Goal: Communication & Community: Answer question/provide support

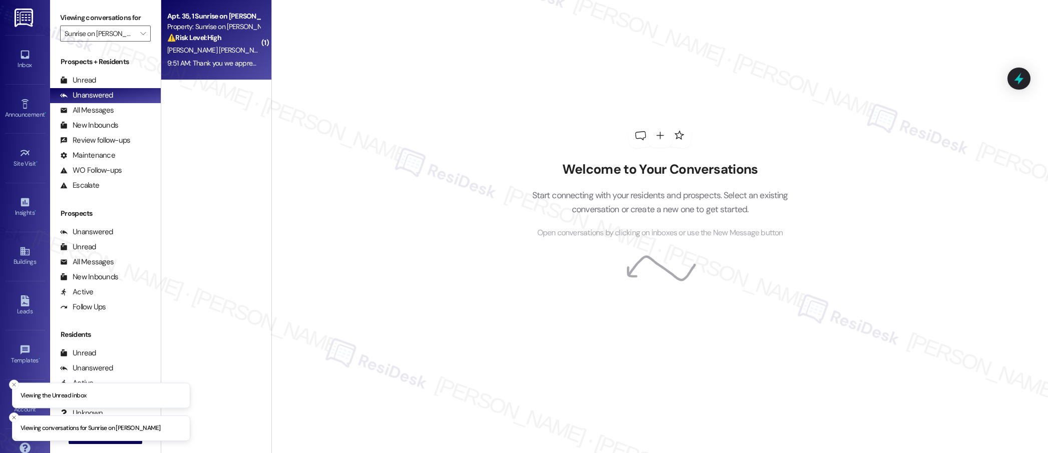
click at [215, 62] on div "9:51 AM: Thank you we appreciate your help 9:51 AM: Thank you we appreciate you…" at bounding box center [231, 63] width 128 height 9
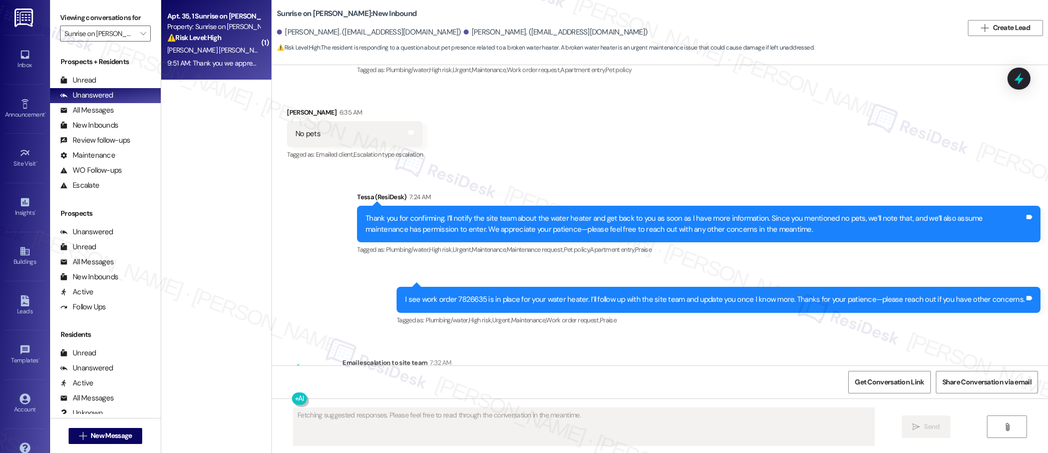
scroll to position [2411, 0]
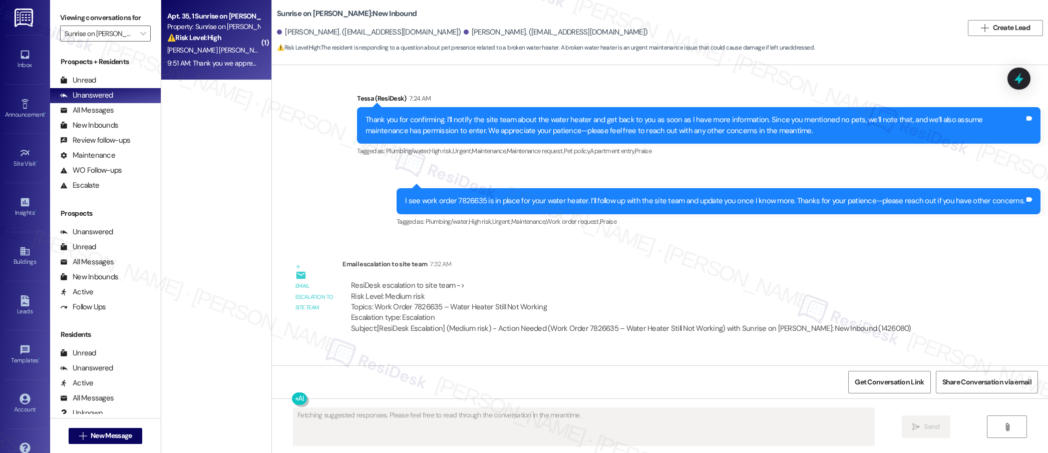
click at [359, 154] on div "Sent via SMS Tessa (ResiDesk) 7:24 AM Thank you for confirming. I’ll notify the…" at bounding box center [660, 154] width 776 height 166
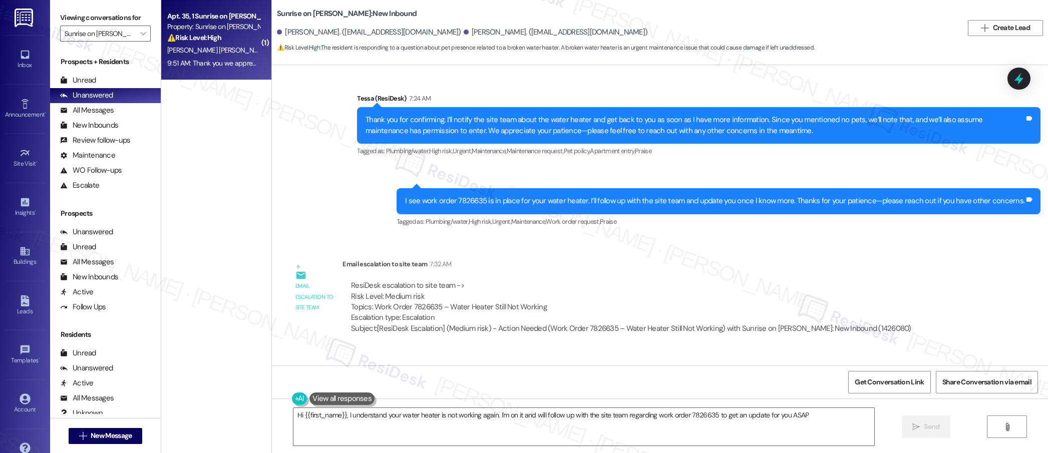
type textarea "Hi {{first_name}}, I understand your water heater is not working again. I'm on …"
click at [140, 35] on icon "" at bounding box center [143, 34] width 6 height 8
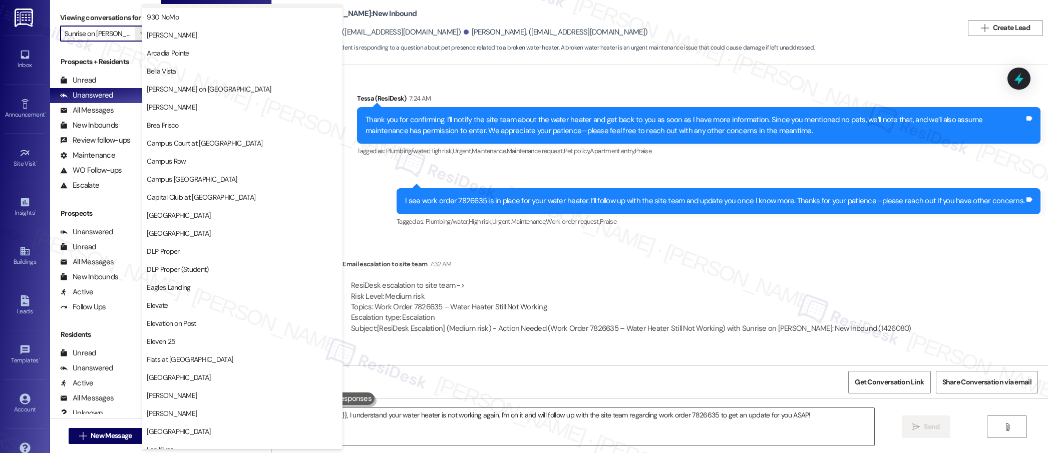
scroll to position [0, 0]
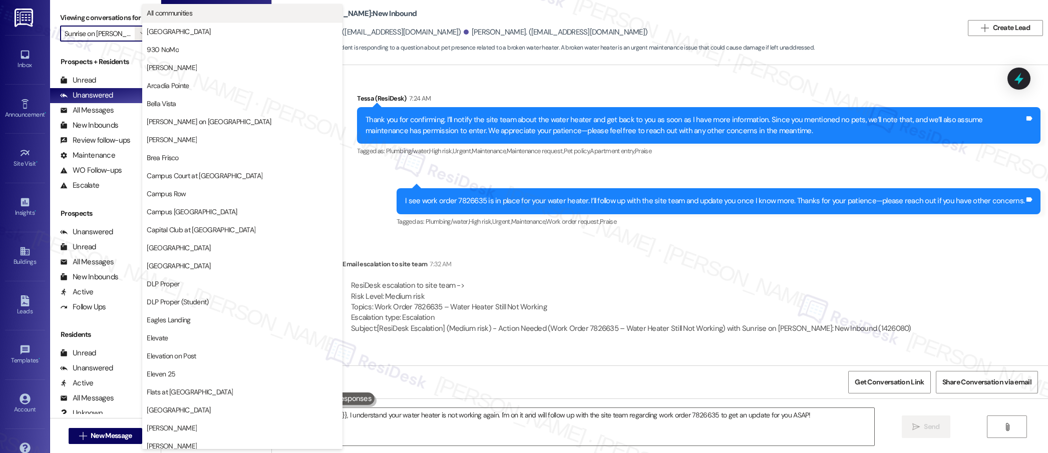
click at [191, 18] on button "All communities" at bounding box center [242, 13] width 200 height 18
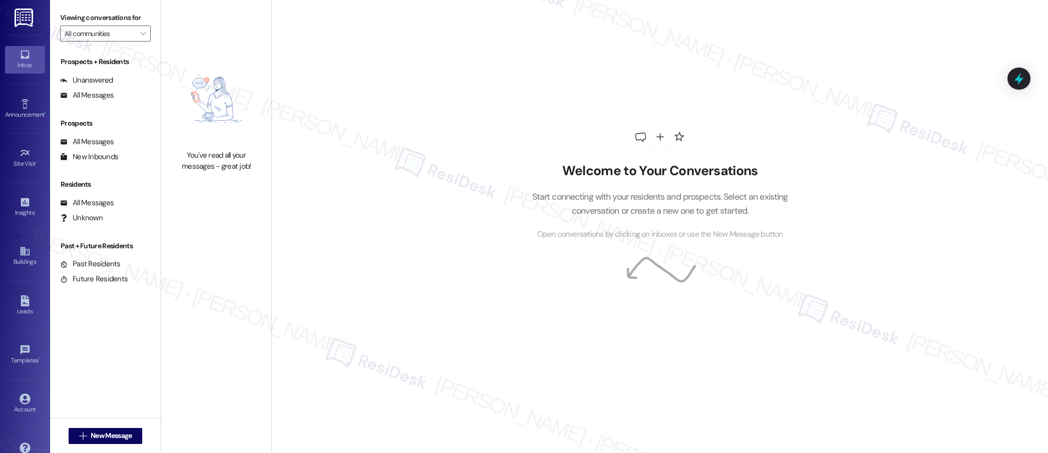
click at [591, 86] on div "Welcome to Your Conversations Start connecting with your residents and prospect…" at bounding box center [660, 183] width 300 height 362
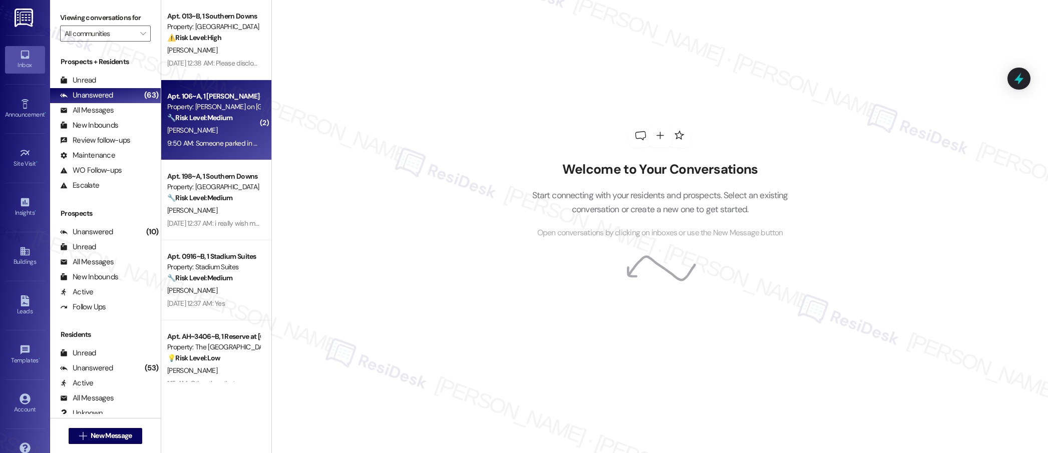
click at [235, 120] on div "🔧 Risk Level: Medium The resident reports someone parked in their spot. While i…" at bounding box center [213, 118] width 93 height 11
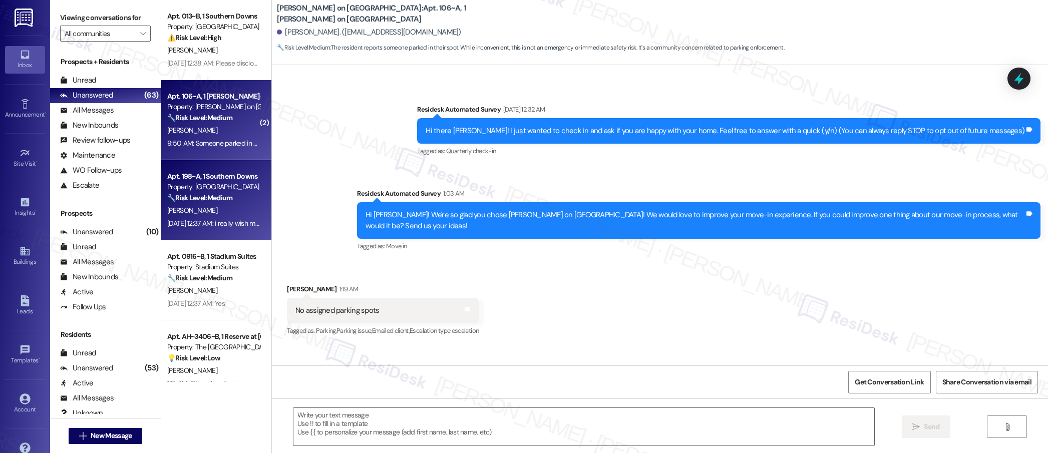
click at [212, 223] on div "[DATE] 12:37 AM: i really wish my room was actually clean when i moved in!! my …" at bounding box center [426, 223] width 518 height 9
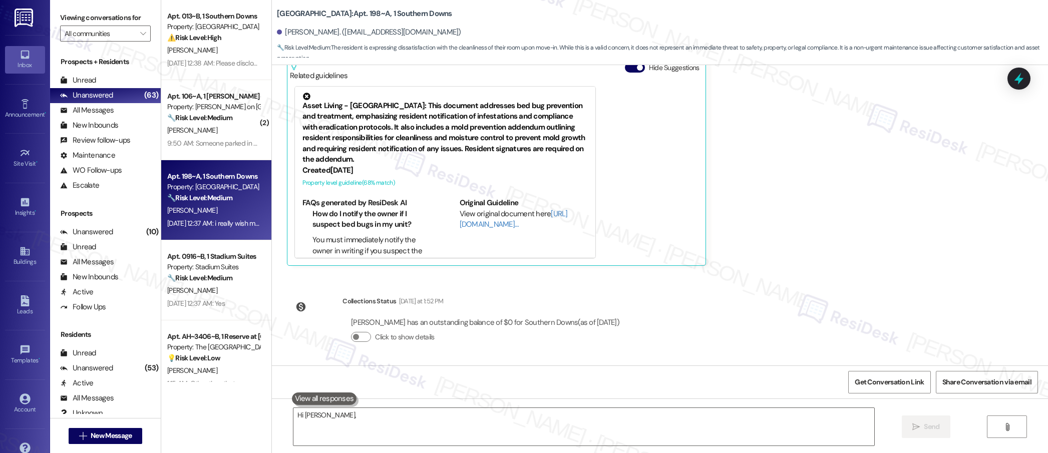
scroll to position [269, 0]
type textarea "Hi [PERSON_NAME], I understand your frustration about the cleanliness of your r…"
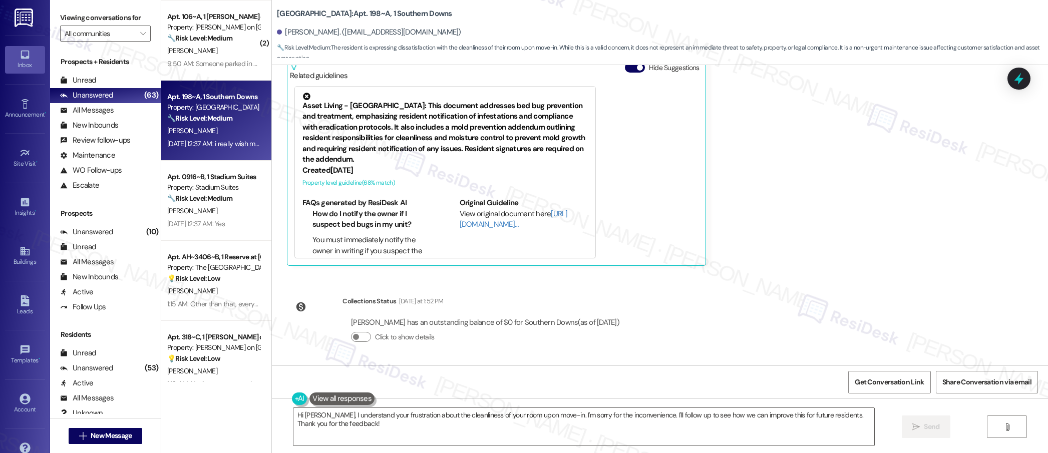
scroll to position [82, 0]
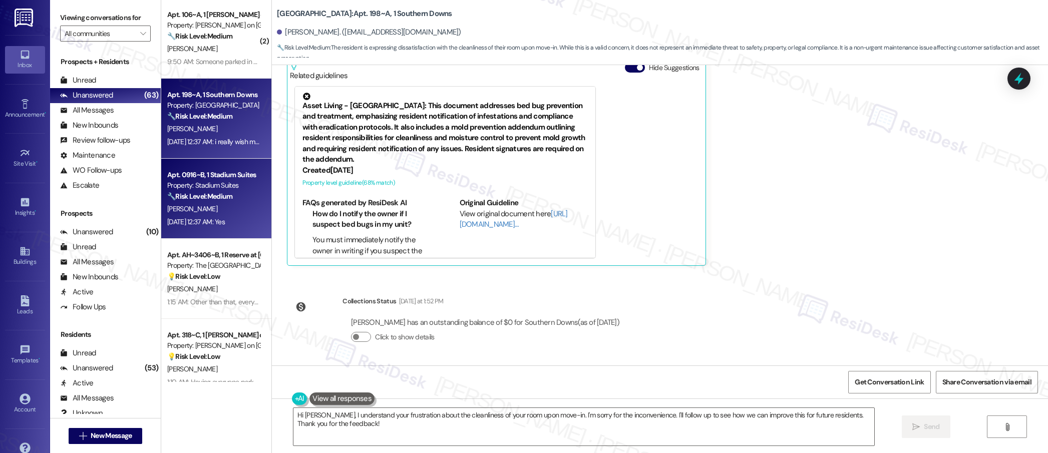
click at [228, 207] on div "[PERSON_NAME]" at bounding box center [213, 209] width 95 height 13
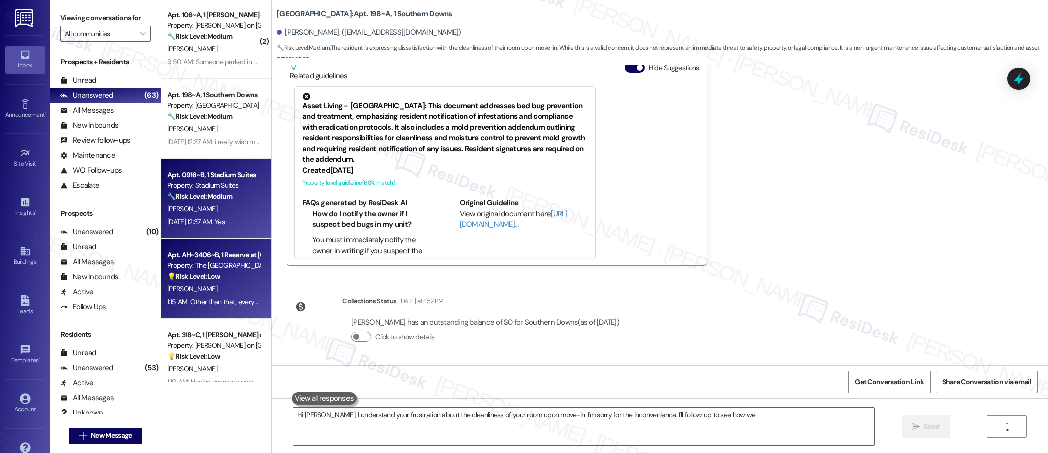
type textarea "Hi [PERSON_NAME], I understand your frustration about the cleanliness of your r…"
click at [221, 276] on div "💡 Risk Level: Low The resident is providing feedback on the move-in process, wh…" at bounding box center [213, 276] width 93 height 11
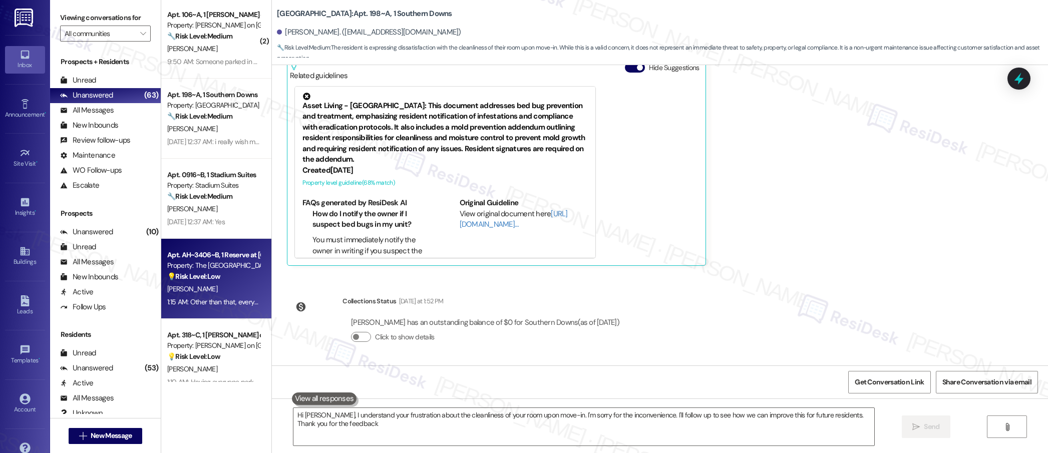
type textarea "Hi [PERSON_NAME], I understand your frustration about the cleanliness of your r…"
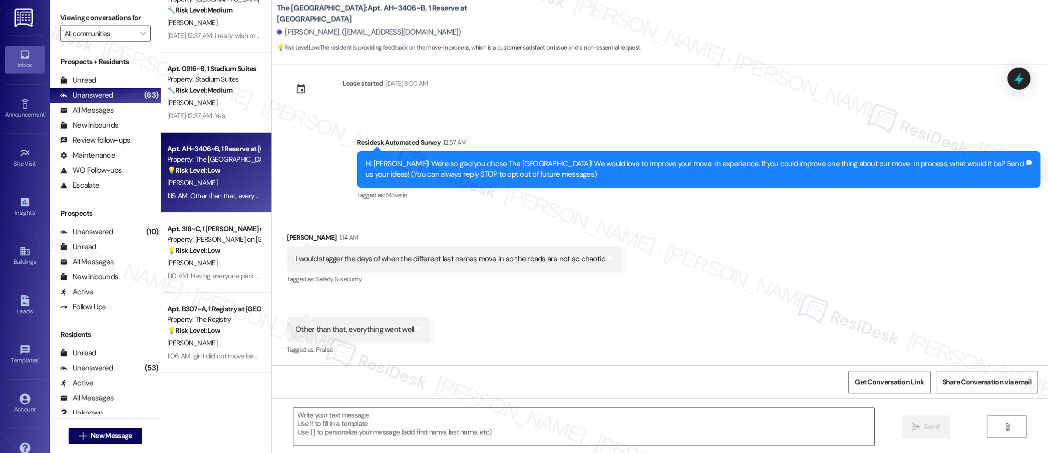
scroll to position [194, 0]
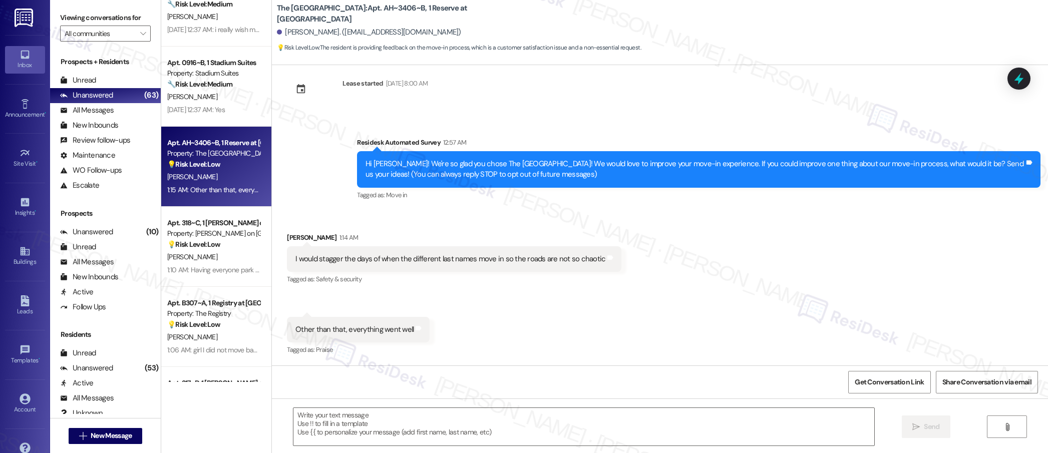
type textarea "Fetching suggested responses. Please feel free to read through the conversation…"
click at [230, 251] on div "( 2 ) Apt. 106~A, 1 [PERSON_NAME] on College Ave Property: [PERSON_NAME] on [GE…" at bounding box center [216, 191] width 110 height 382
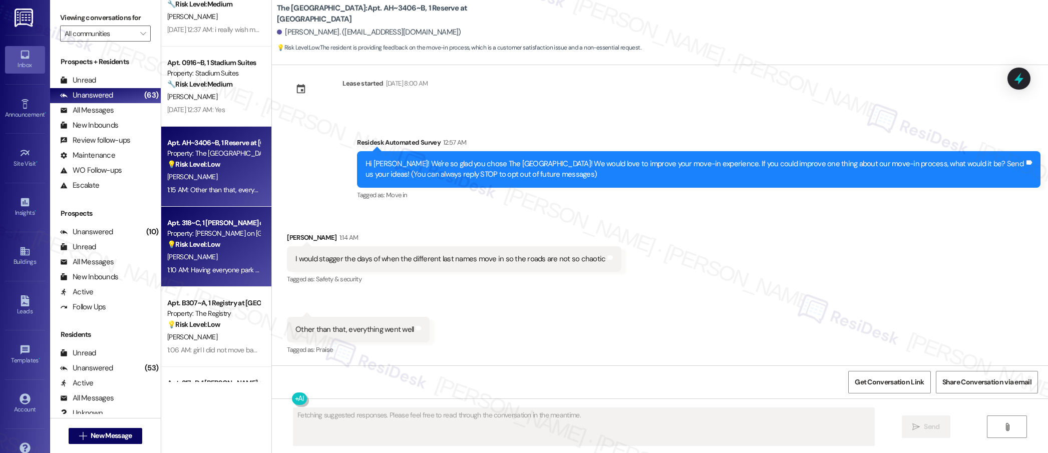
click at [220, 253] on div "[PERSON_NAME]" at bounding box center [213, 257] width 95 height 13
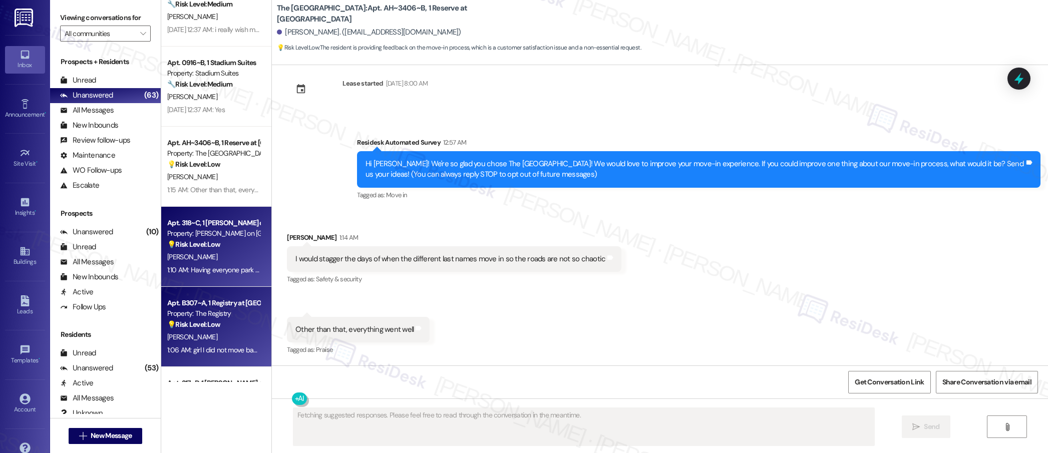
type textarea "Hi"
click at [220, 308] on div "Apt. B307~A, 1 Registry at [GEOGRAPHIC_DATA]" at bounding box center [213, 303] width 93 height 11
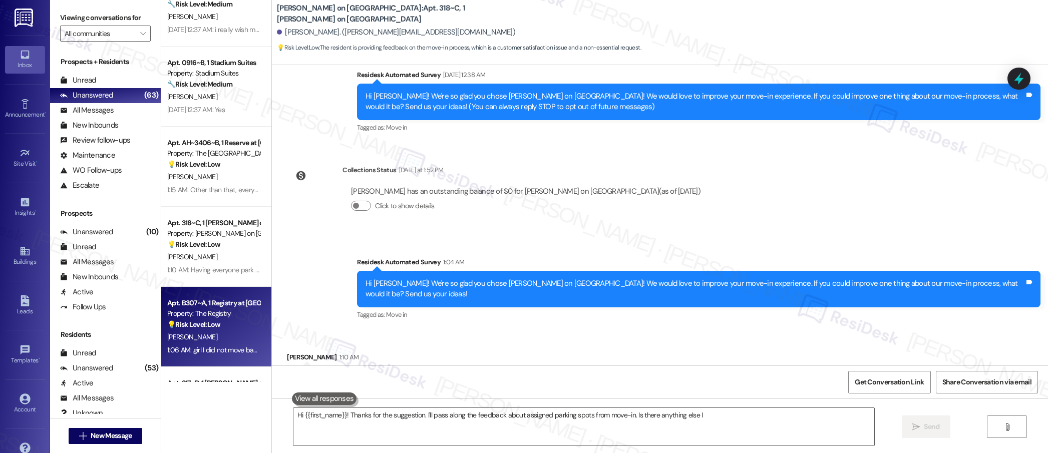
scroll to position [123, 0]
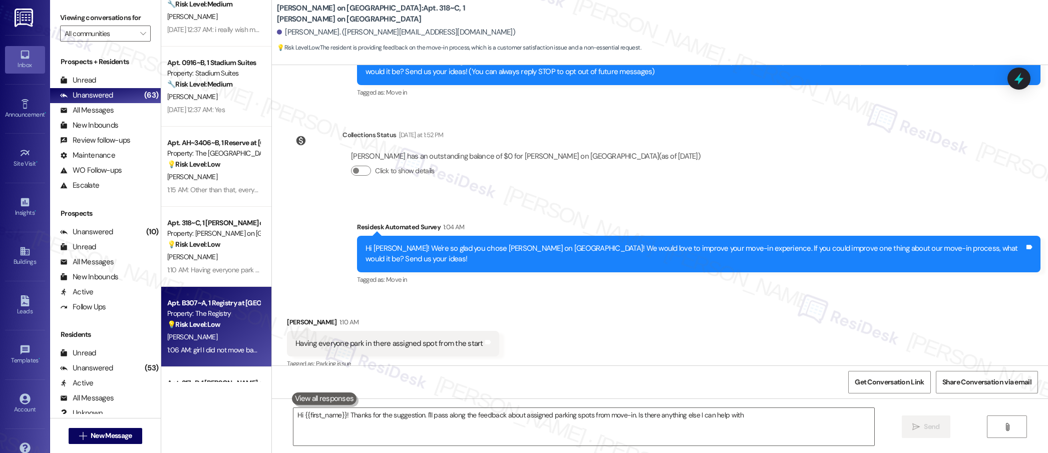
type textarea "Hi {{first_name}}! Thanks for the suggestion. I'll pass along the feedback abou…"
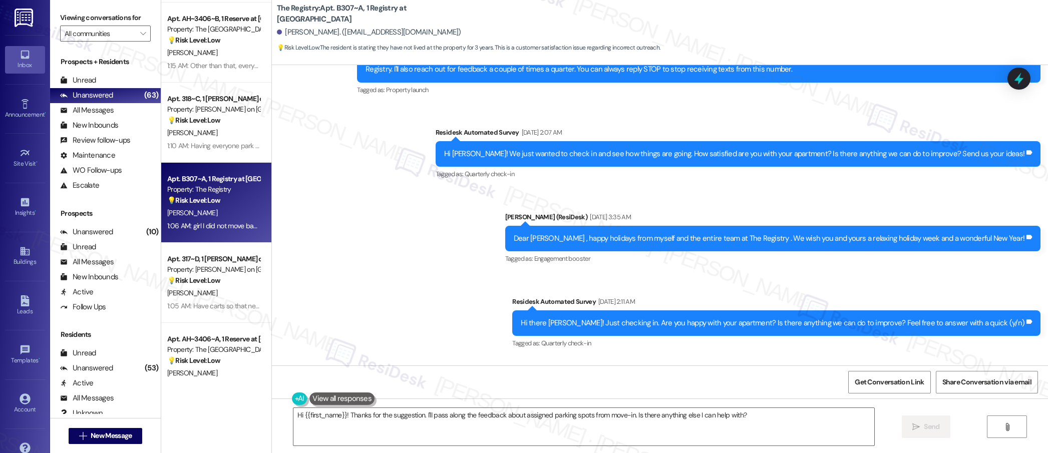
scroll to position [342, 0]
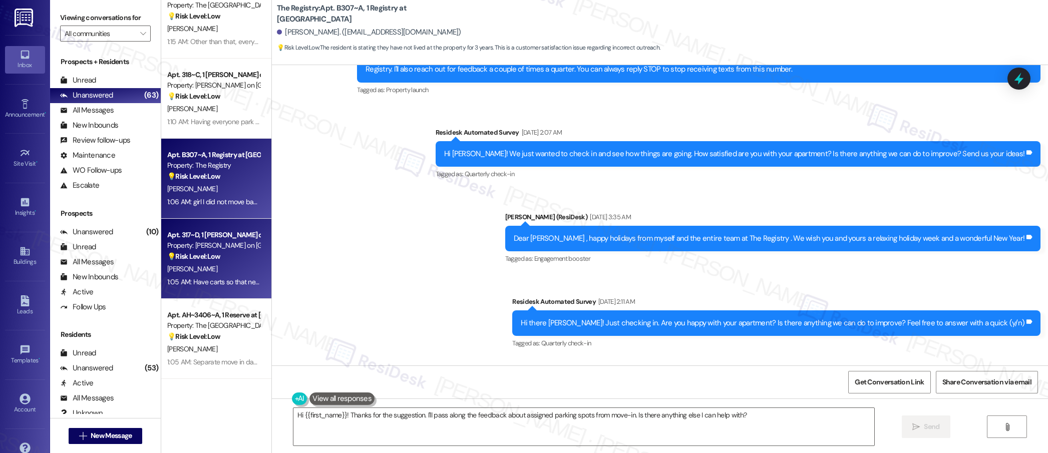
click at [219, 275] on div "[PERSON_NAME]" at bounding box center [213, 269] width 95 height 13
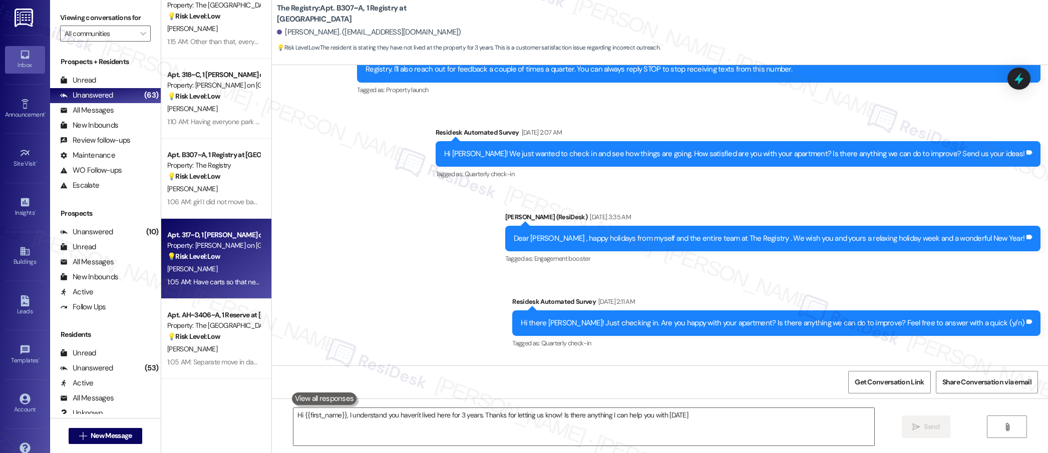
type textarea "Hi {{first_name}}, I understand you haven't lived here for 3 years. Thanks for …"
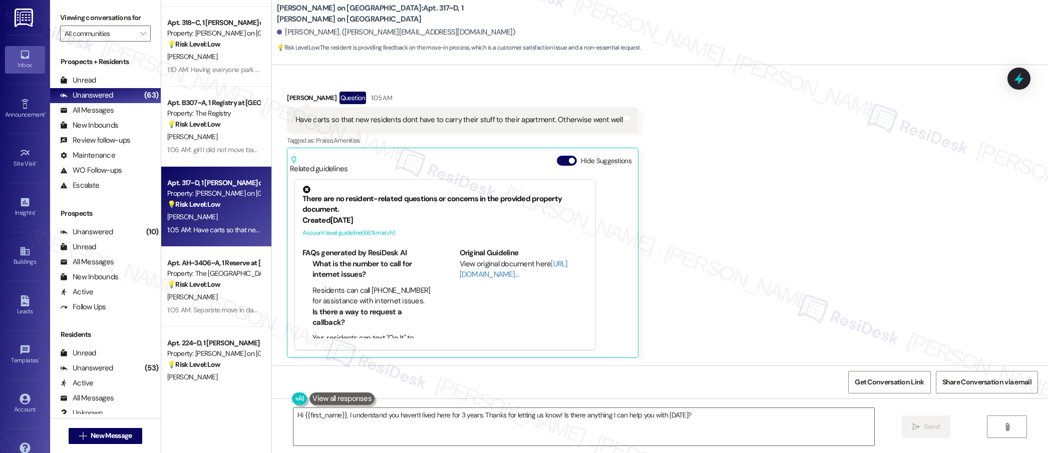
scroll to position [395, 0]
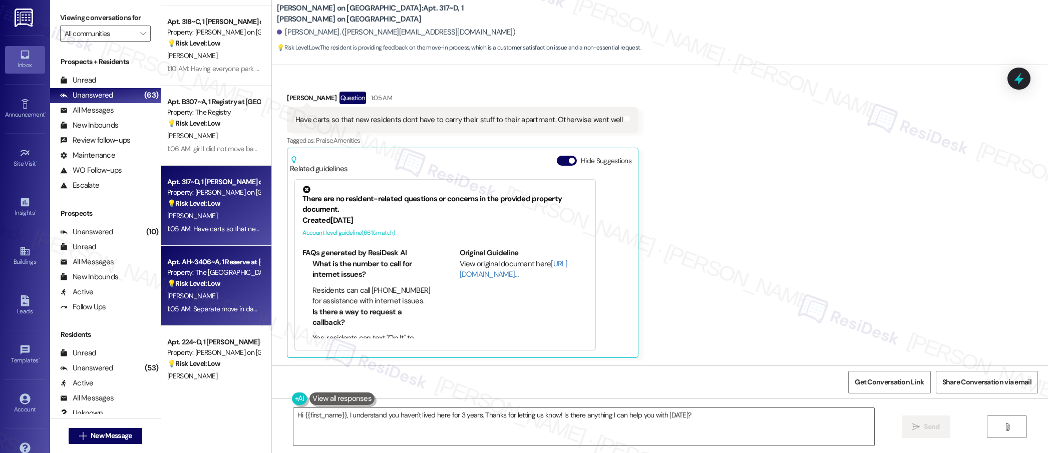
click at [216, 288] on div "💡 Risk Level: Low The resident is providing feedback on the move-in process, wh…" at bounding box center [213, 283] width 93 height 11
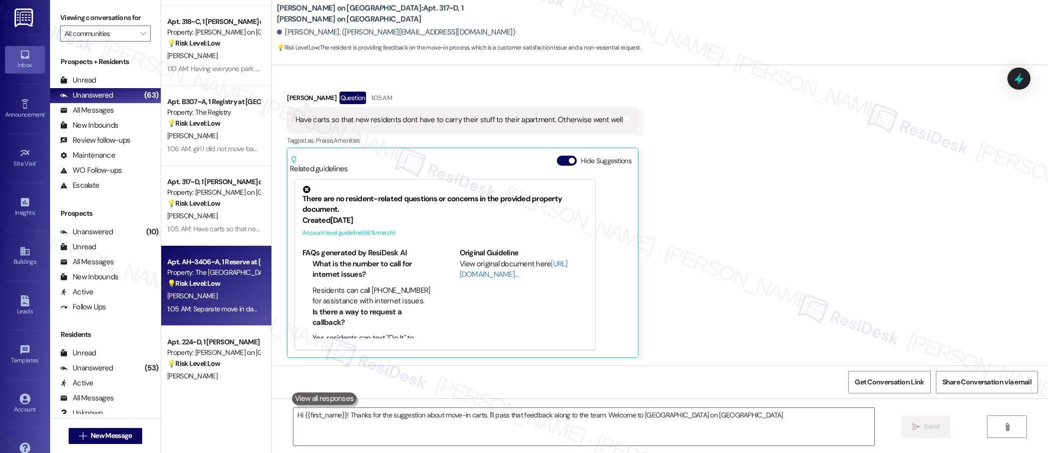
type textarea "Hi {{first_name}}! Thanks for the suggestion about move-in carts. I'll pass tha…"
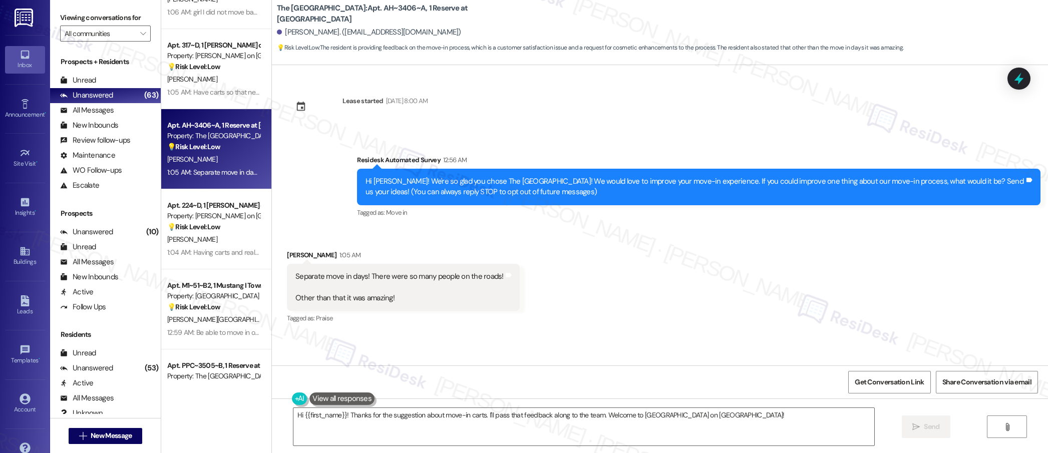
scroll to position [536, 0]
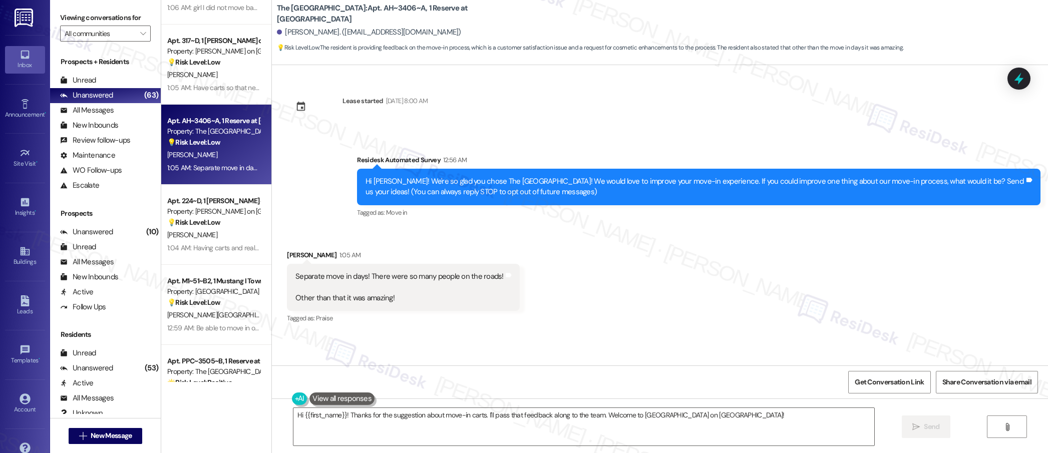
click at [224, 244] on div "Apt. AH~3406~B, 1 Reserve at [GEOGRAPHIC_DATA] Property: The Reserve College St…" at bounding box center [216, 191] width 110 height 382
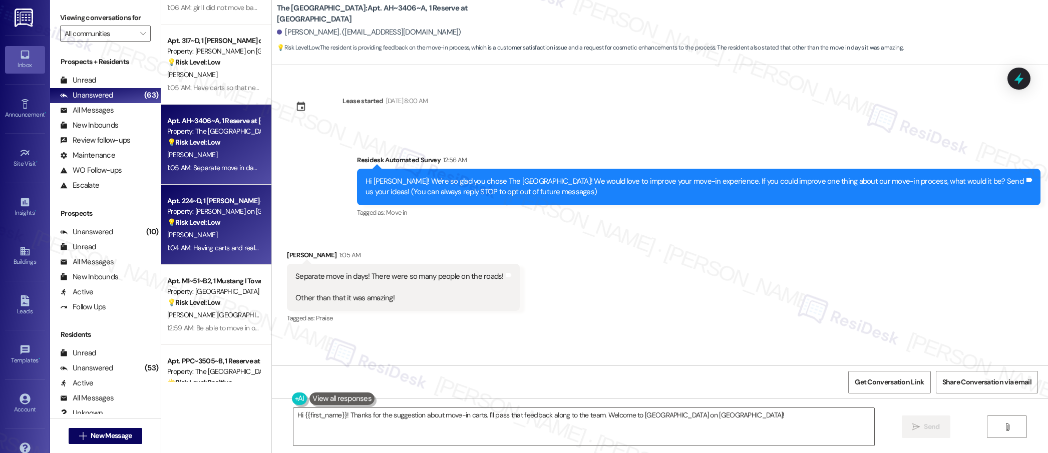
click at [224, 242] on div "1:04 AM: Having carts and really making sure all appliances work 1:04 AM: Havin…" at bounding box center [213, 248] width 95 height 13
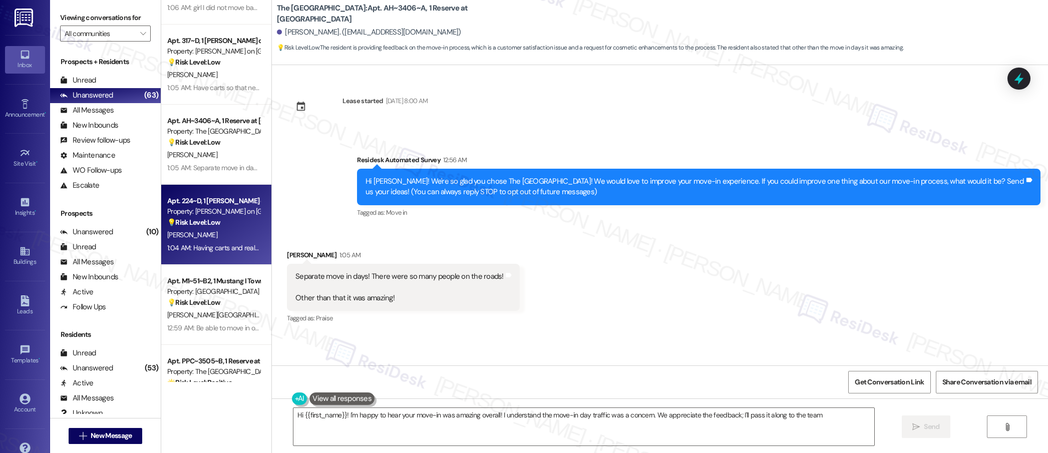
type textarea "Hi {{first_name}}! I'm happy to hear your move-in was amazing overall! I unders…"
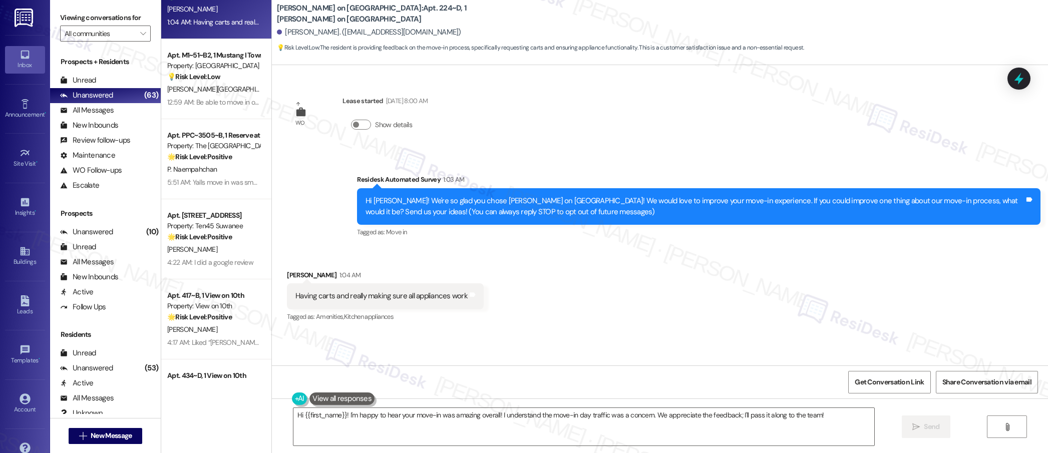
scroll to position [770, 0]
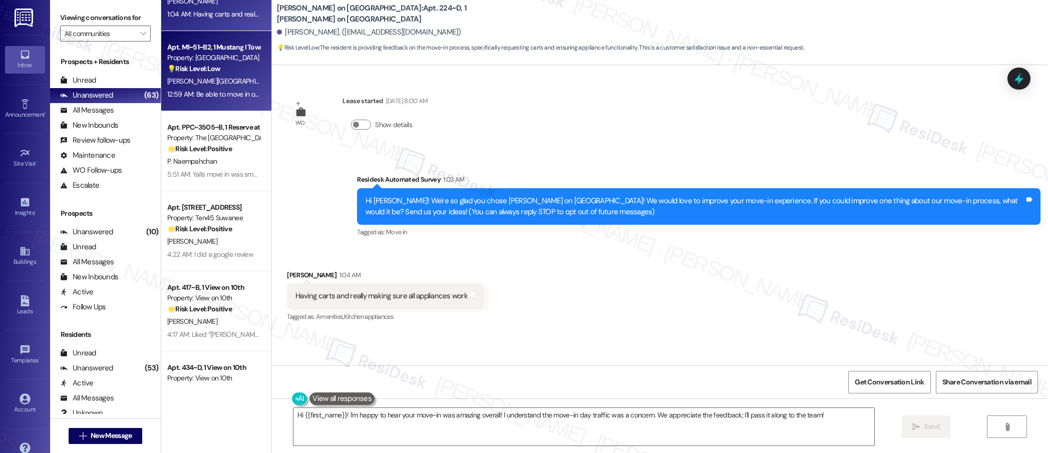
click at [220, 91] on div "12:59 AM: Be able to move in on the same day you start to pay instead of waitin…" at bounding box center [296, 94] width 259 height 9
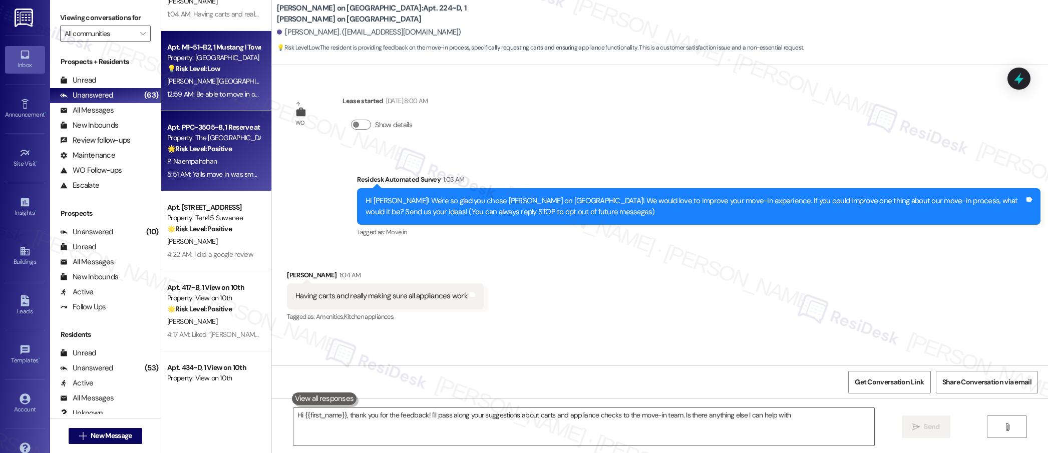
type textarea "Hi {{first_name}}, thank you for the feedback! I'll pass along your suggestions…"
click at [216, 138] on div "Property: The [GEOGRAPHIC_DATA]" at bounding box center [213, 138] width 93 height 11
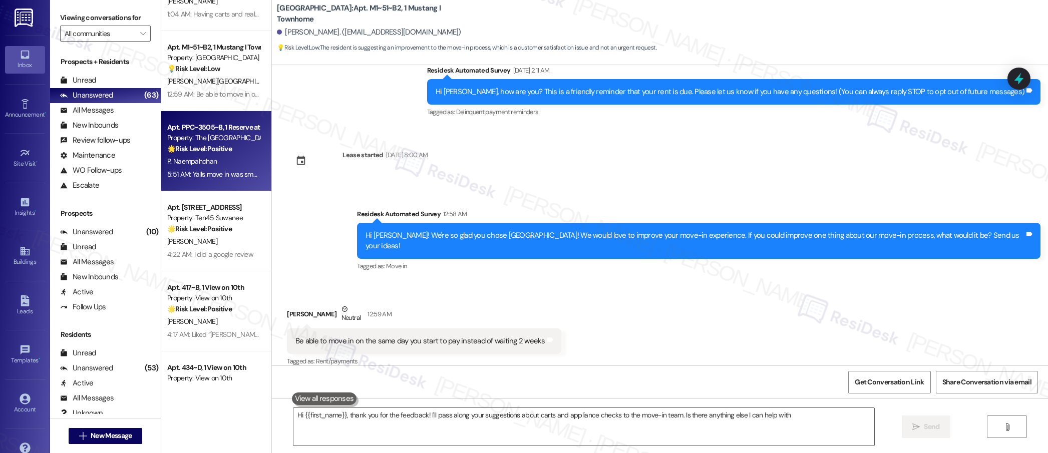
type textarea "Hi {{first_name}}, thank you for the feedback! I'll pass along your suggestions…"
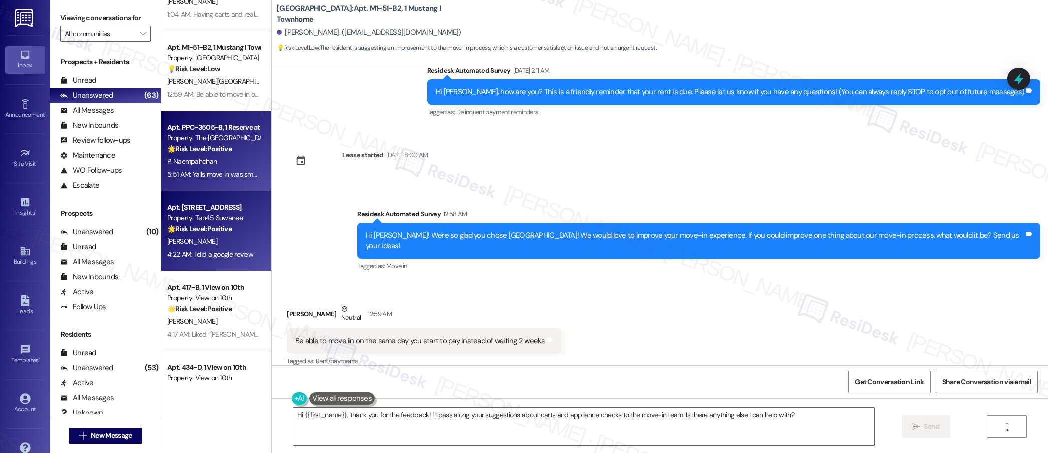
scroll to position [126, 0]
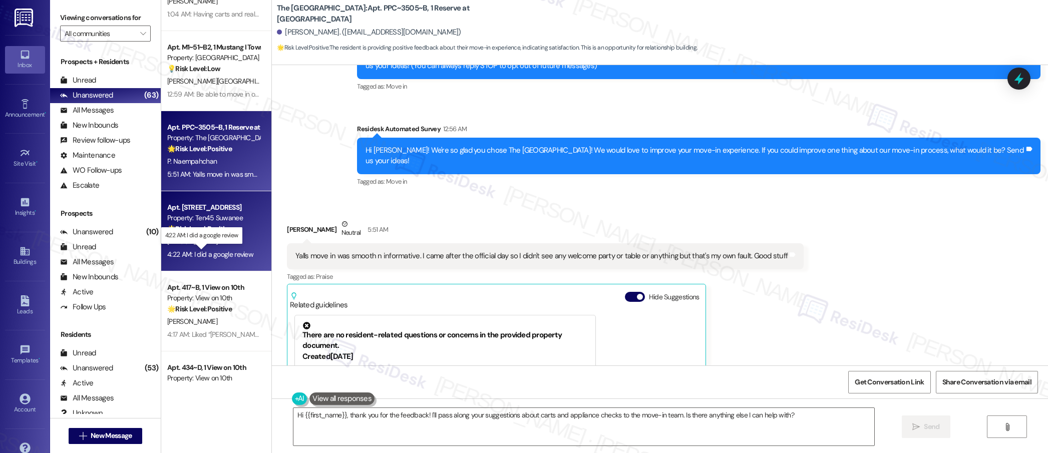
click at [226, 258] on div "4:22 AM: I did a google review 4:22 AM: I did a google review" at bounding box center [210, 254] width 86 height 9
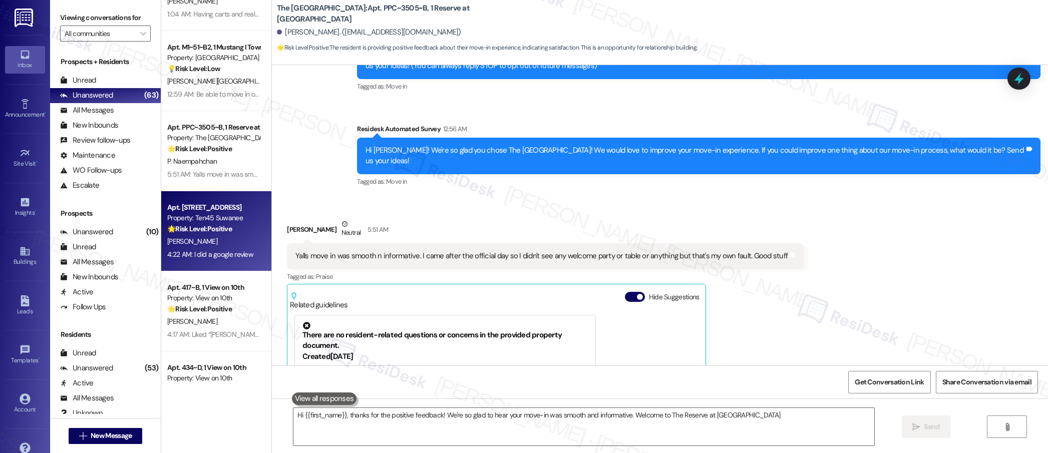
type textarea "Hi {{first_name}}, thanks for the positive feedback! We're so glad to hear your…"
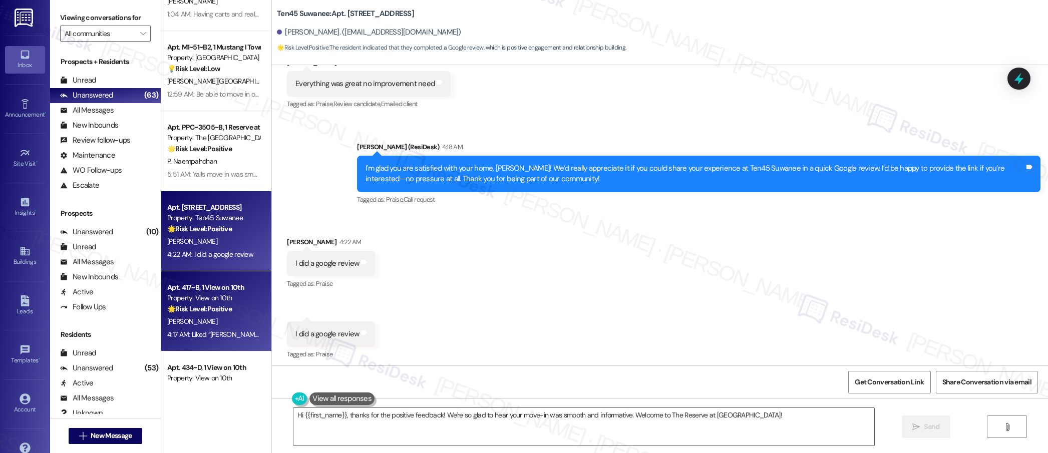
scroll to position [197, 0]
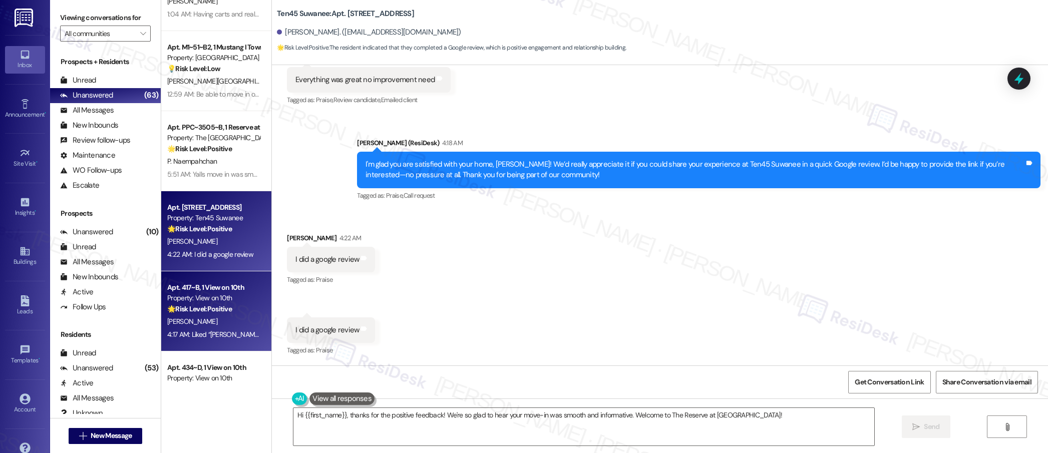
click at [218, 331] on div "4:17 AM: Liked “[PERSON_NAME] (View on 10th): Thank you for confirming, we’ll m…" at bounding box center [374, 334] width 414 height 9
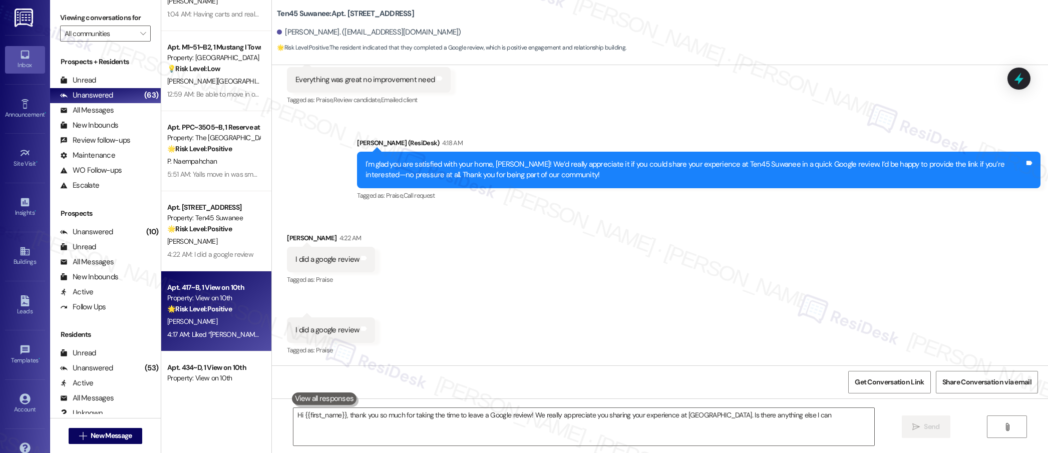
scroll to position [834, 0]
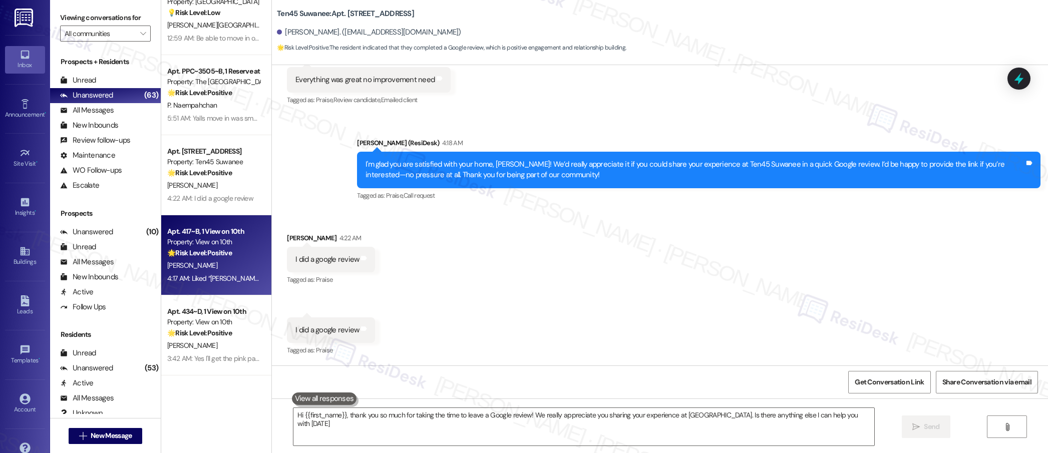
type textarea "Hi {{first_name}}, thank you so much for taking the time to leave a Google revi…"
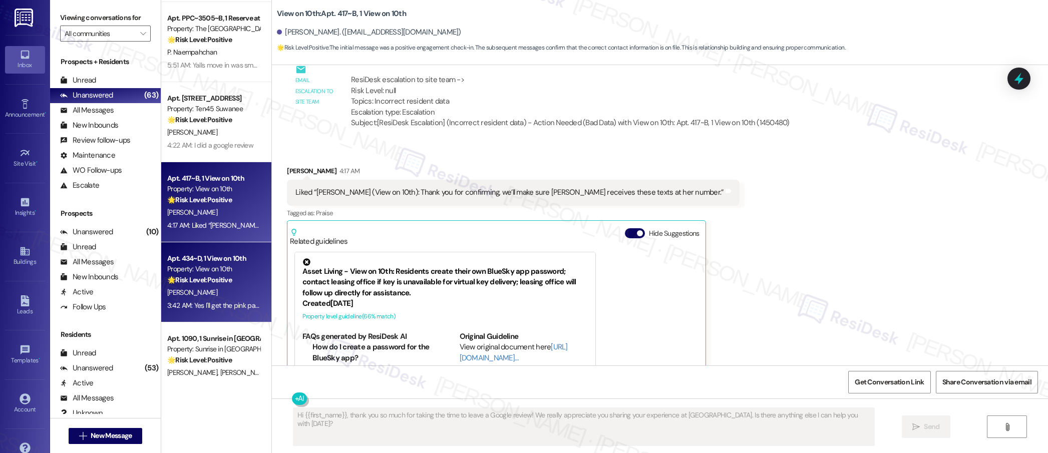
scroll to position [555, 0]
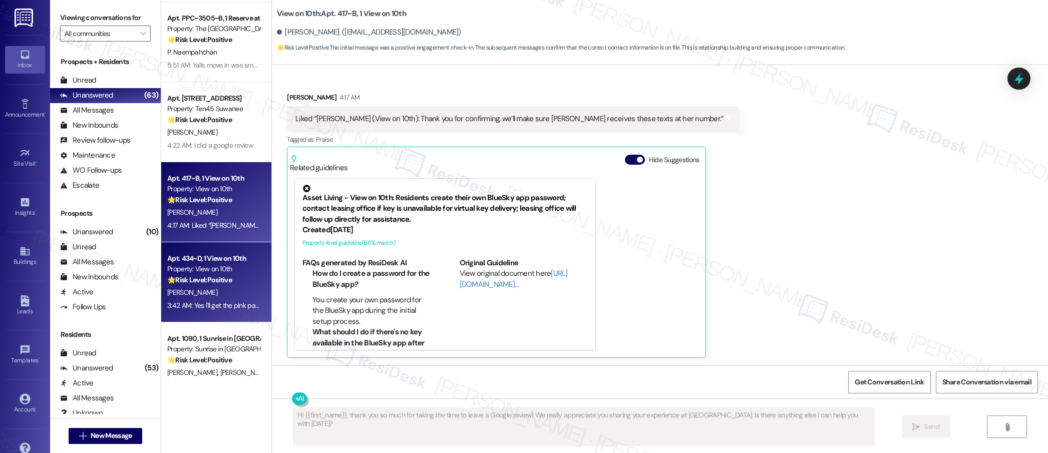
click at [189, 279] on strong "🌟 Risk Level: Positive" at bounding box center [199, 279] width 65 height 9
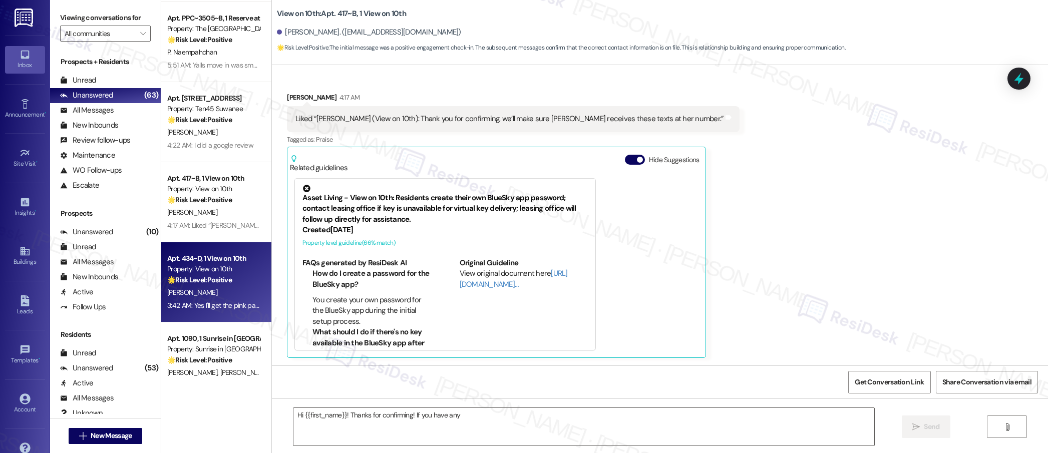
scroll to position [0, 0]
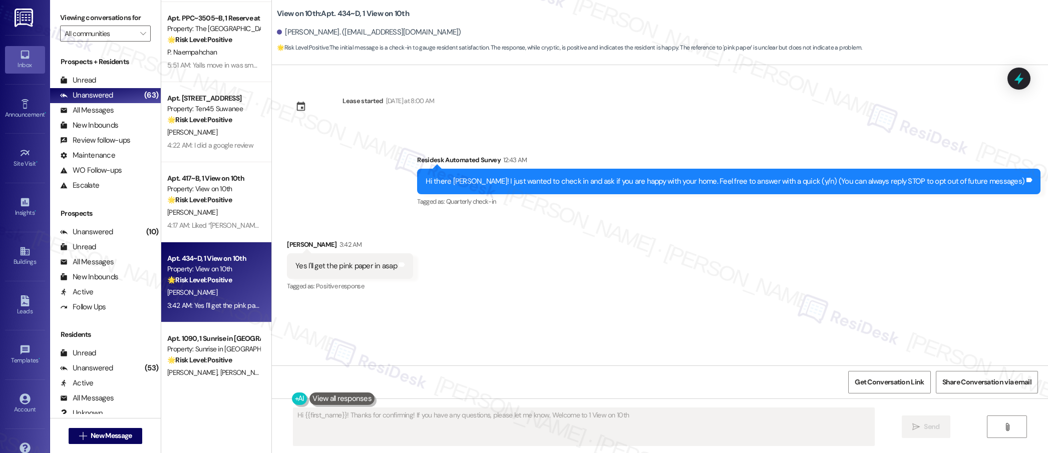
type textarea "Hi {{first_name}}! Thanks for confirming! If you have any questions, please let…"
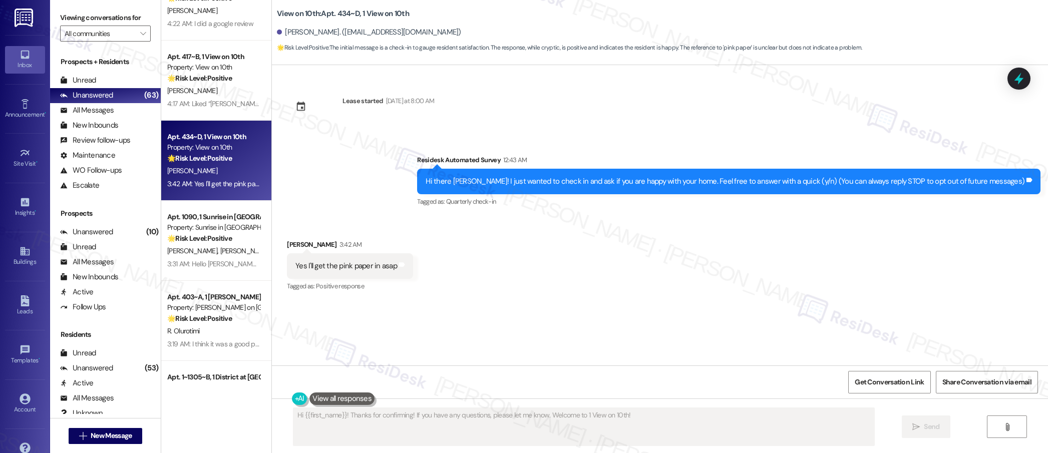
scroll to position [1023, 0]
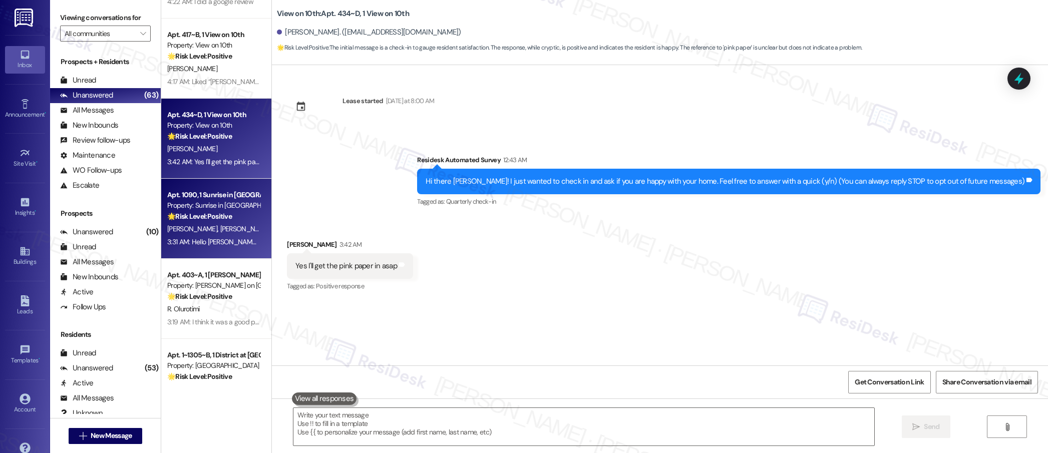
click at [223, 238] on div "3:31 AM: Hello [PERSON_NAME], can't remember the last service request I submitt…" at bounding box center [646, 241] width 958 height 9
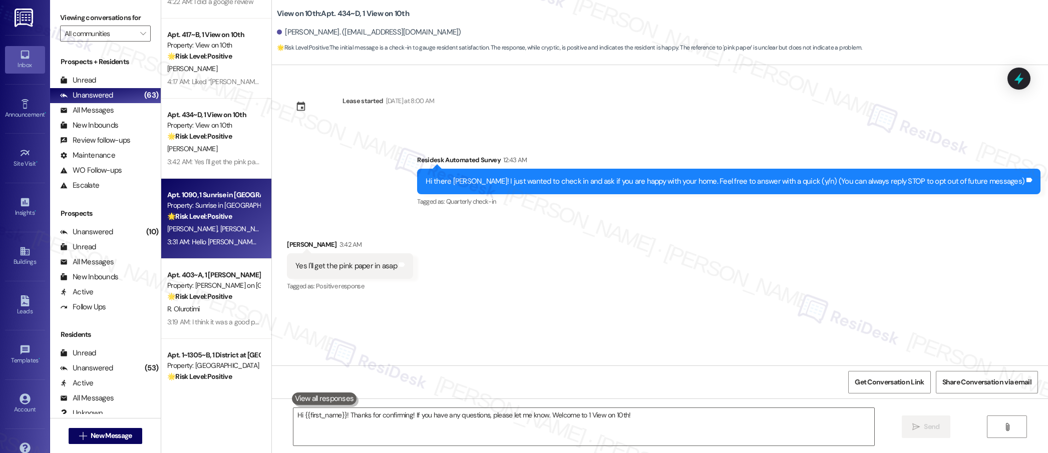
type textarea "Fetching suggested responses. Please feel free to read through the conversation…"
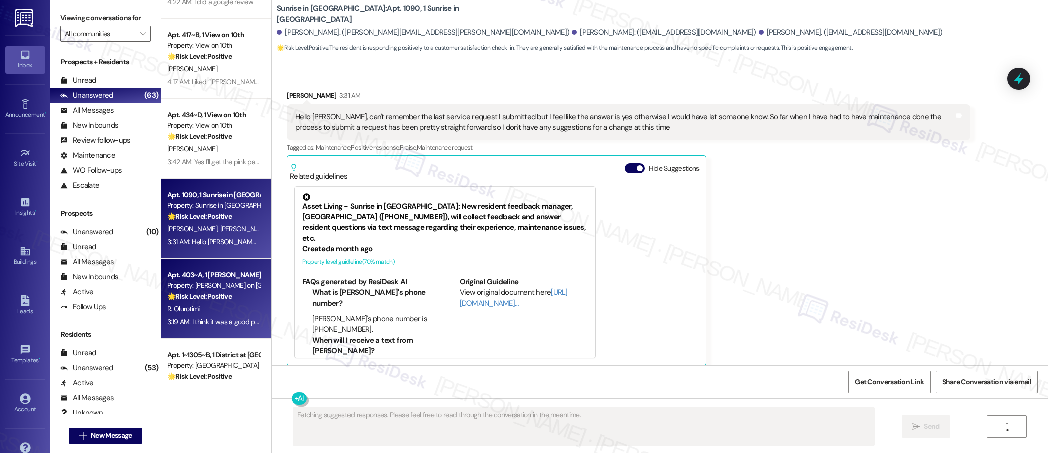
scroll to position [344, 0]
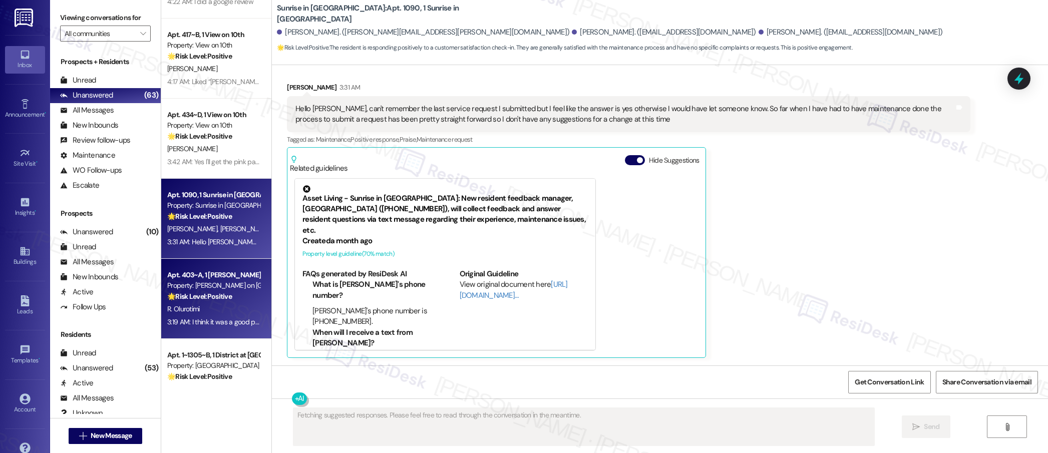
click at [230, 291] on div "🌟 Risk Level: Positive The resident is providing positive feedback about the mo…" at bounding box center [213, 296] width 93 height 11
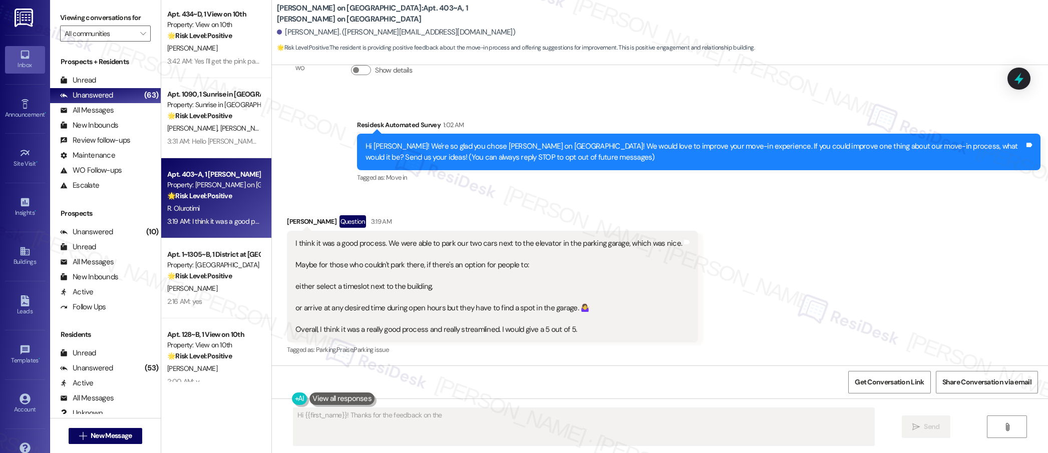
scroll to position [1139, 0]
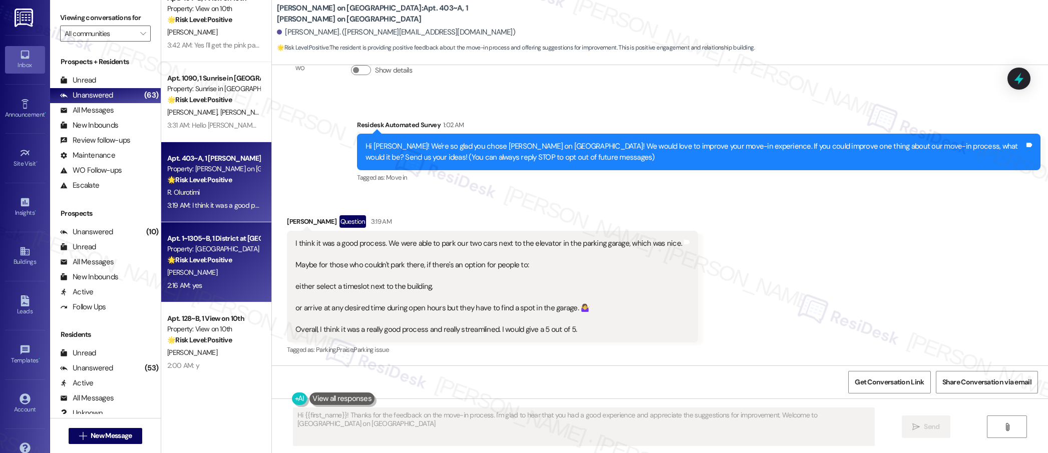
type textarea "Hi {{first_name}}! Thanks for the feedback on the move-in process. I'm glad to …"
click at [212, 259] on strong "🌟 Risk Level: Positive" at bounding box center [199, 259] width 65 height 9
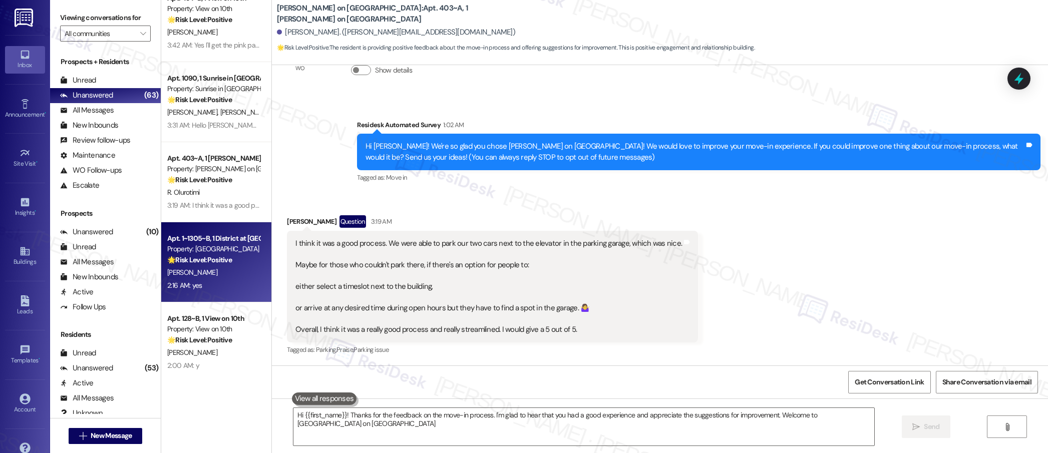
type textarea "Hi {{first_name}}! Thanks for the feedback on the move-in process. I'm glad to …"
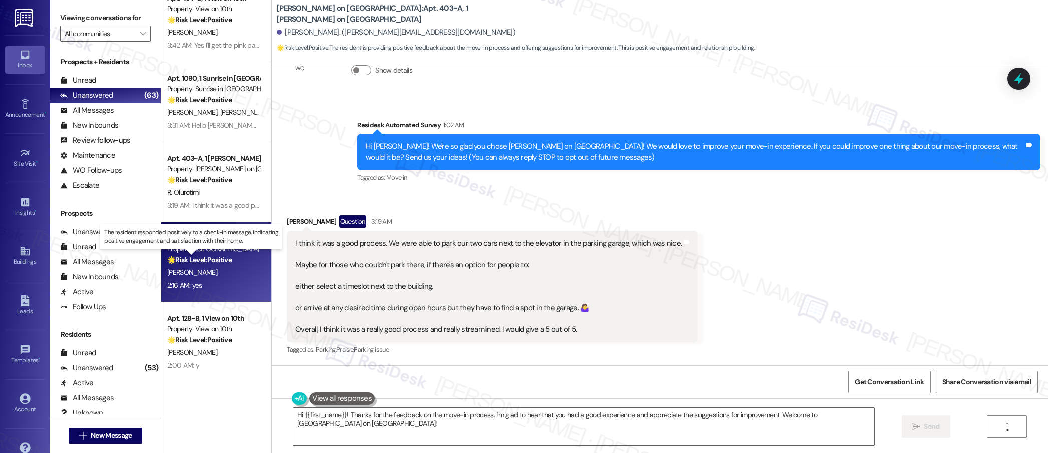
scroll to position [0, 0]
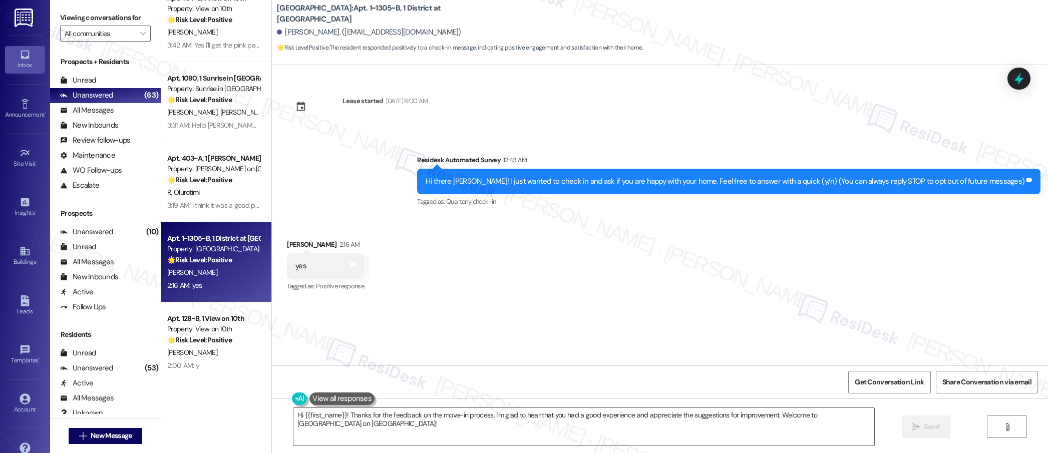
click at [235, 275] on div "[PERSON_NAME]" at bounding box center [213, 272] width 95 height 13
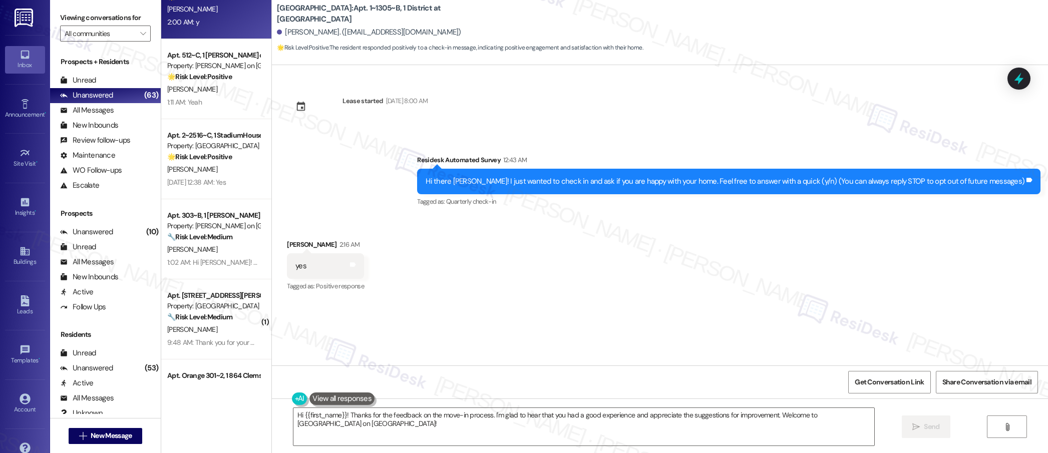
click at [225, 28] on div "2:00 AM: y 2:00 AM: y" at bounding box center [213, 22] width 95 height 13
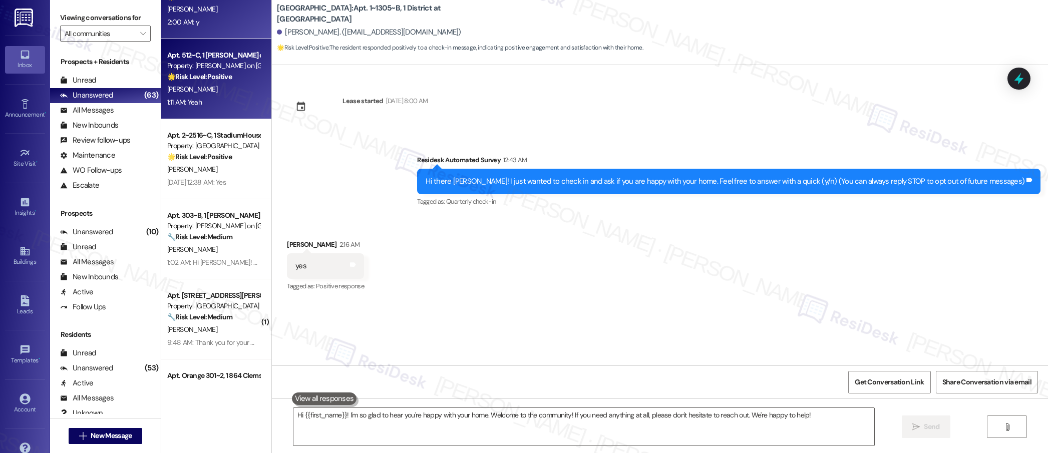
type textarea "Fetching suggested responses. Please feel free to read through the conversation…"
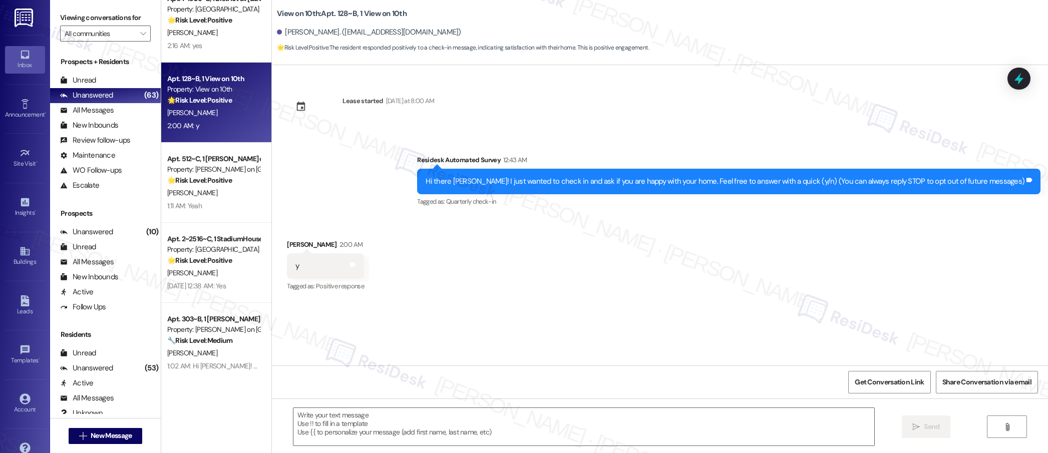
click at [213, 157] on div "Apt. 1090, 1 Sunrise in [GEOGRAPHIC_DATA] Property: Sunrise in [GEOGRAPHIC_DATA…" at bounding box center [216, 191] width 110 height 382
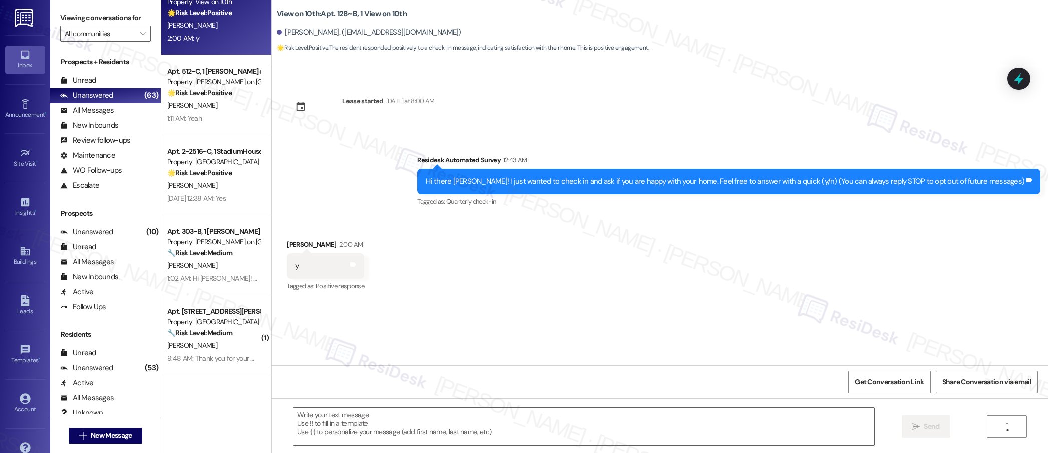
click at [202, 116] on div "Apt. 1~1305~B, 1 District at [GEOGRAPHIC_DATA] Property: District Campus West 🌟…" at bounding box center [216, 191] width 110 height 382
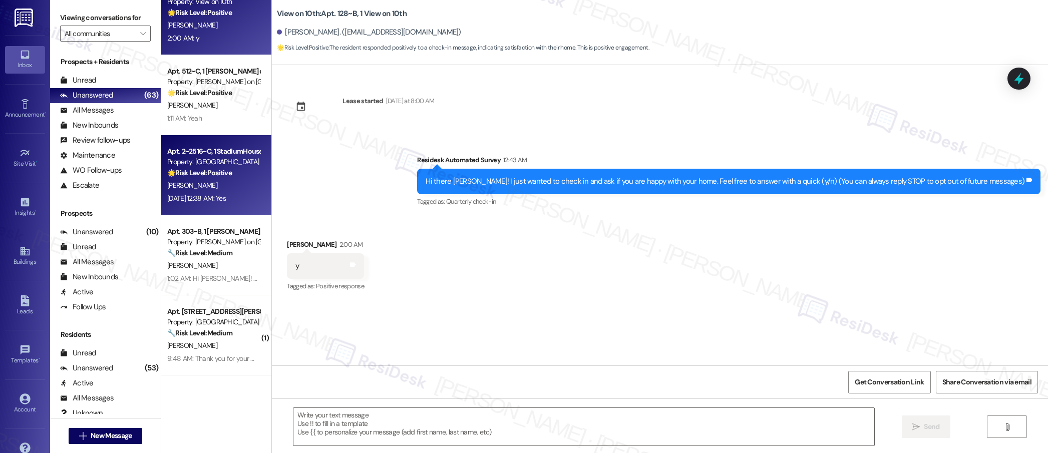
click at [218, 172] on strong "🌟 Risk Level: Positive" at bounding box center [199, 172] width 65 height 9
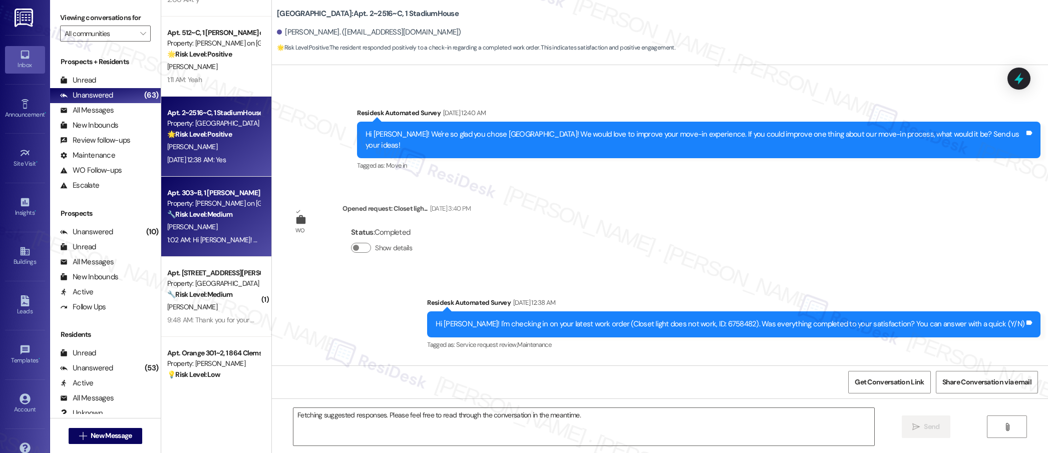
click at [218, 207] on div "Property: [PERSON_NAME] on [GEOGRAPHIC_DATA]" at bounding box center [213, 203] width 93 height 11
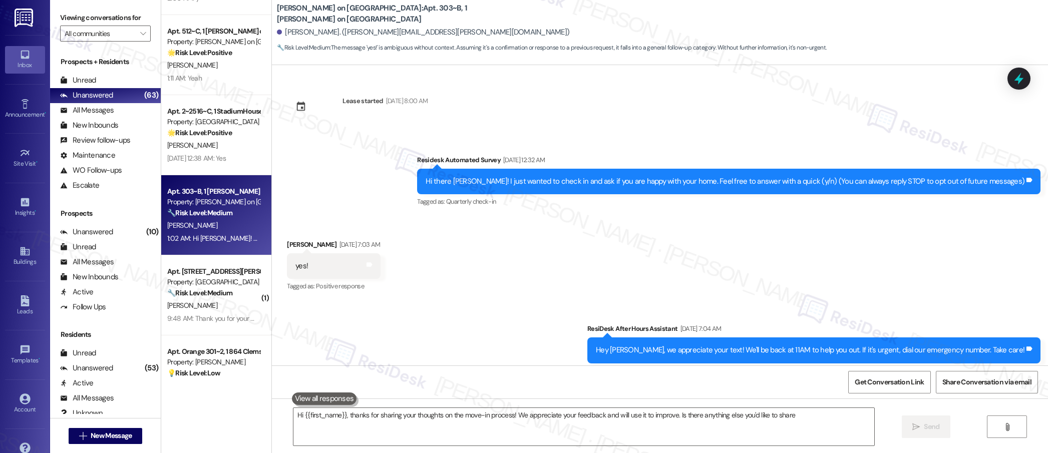
type textarea "Hi {{first_name}}, thanks for sharing your thoughts on the move-in process! We …"
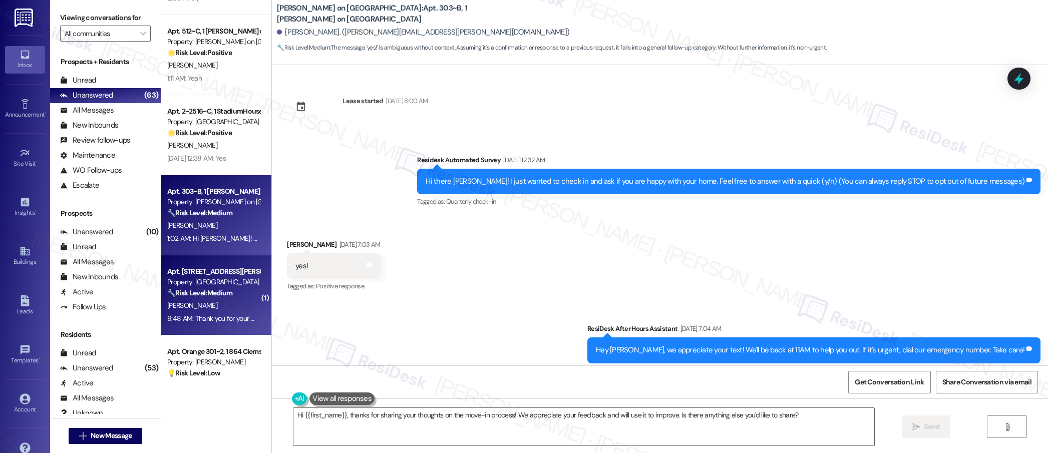
click at [220, 269] on div "Apt. [STREET_ADDRESS][PERSON_NAME]" at bounding box center [213, 271] width 93 height 11
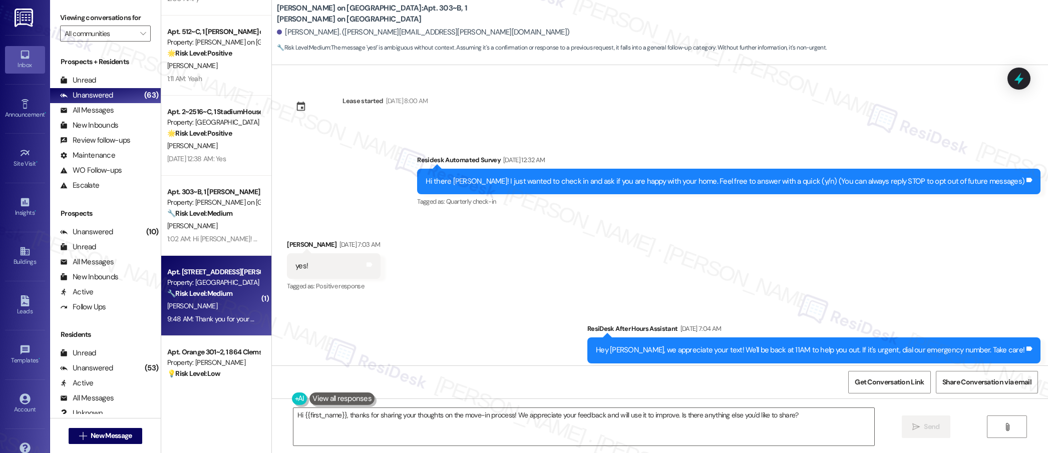
type textarea "Fetching suggested responses. Please feel free to read through the conversation…"
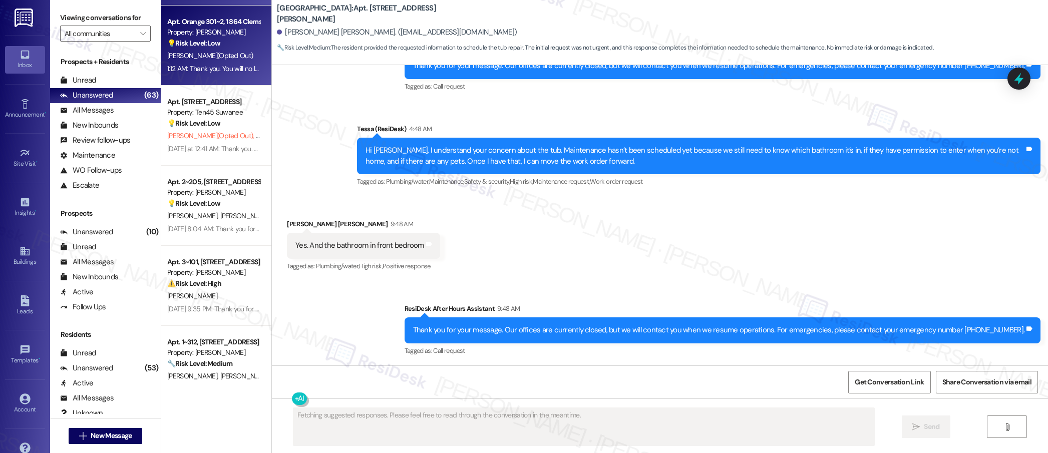
click at [216, 77] on div "Apt. Orange 301~2, 1 864 Clemson Property: [PERSON_NAME] 💡 Risk Level: Low The …" at bounding box center [216, 46] width 110 height 80
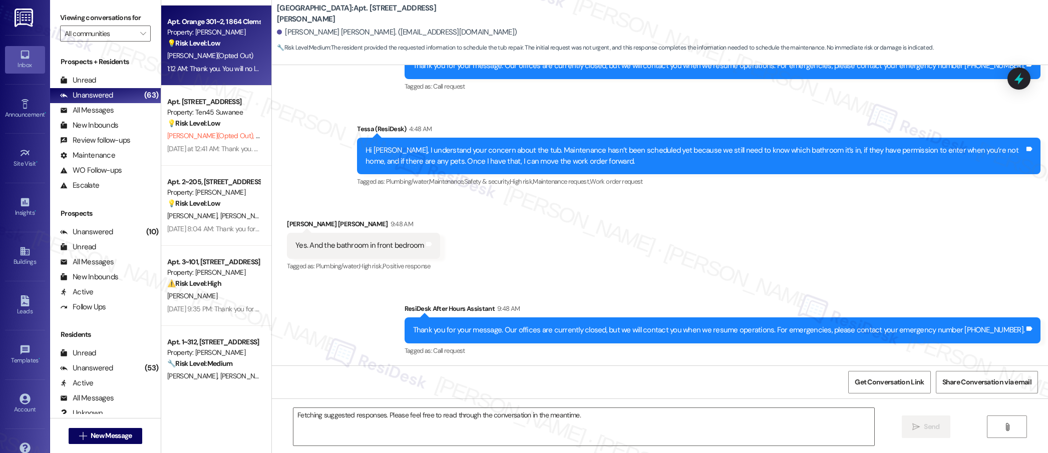
click at [225, 143] on div "[DATE] at 12:41 AM: Thank you. You will no longer receive texts from this threa…" at bounding box center [213, 149] width 95 height 13
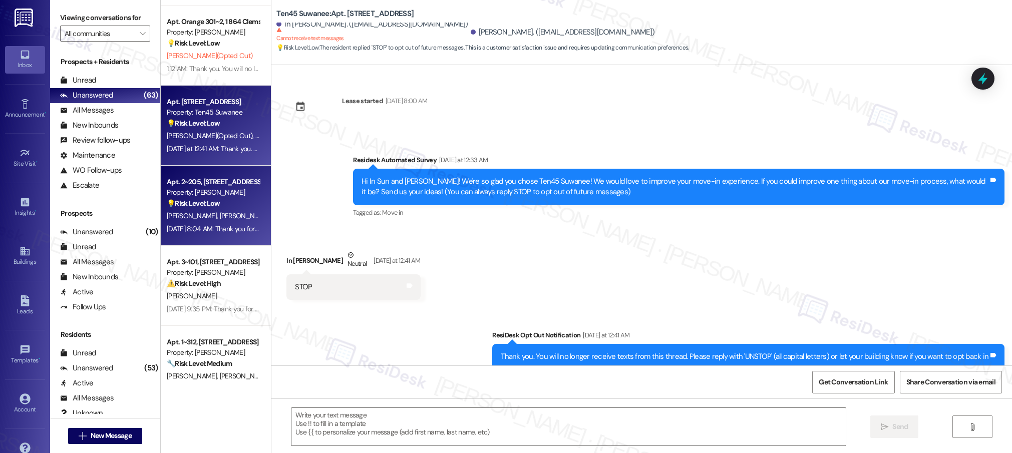
click at [204, 178] on div "Apt. 2~205, [STREET_ADDRESS]" at bounding box center [213, 182] width 93 height 11
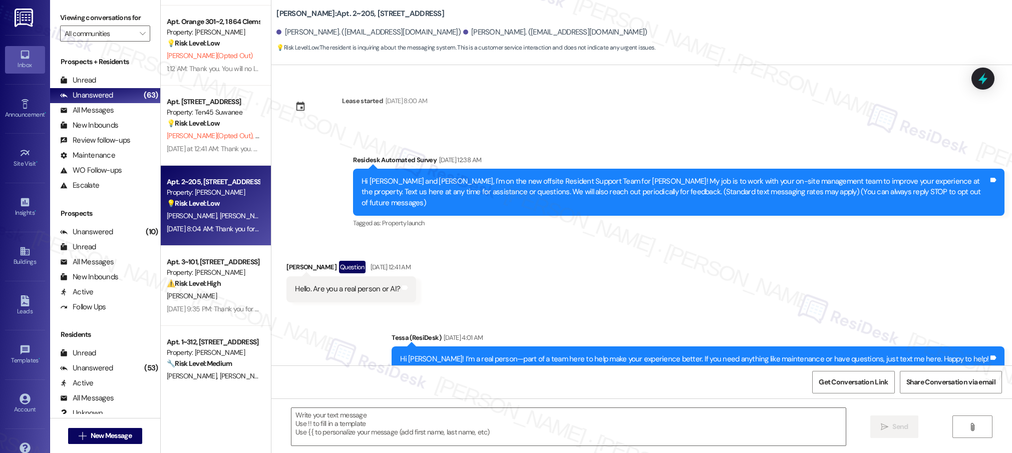
scroll to position [3650, 0]
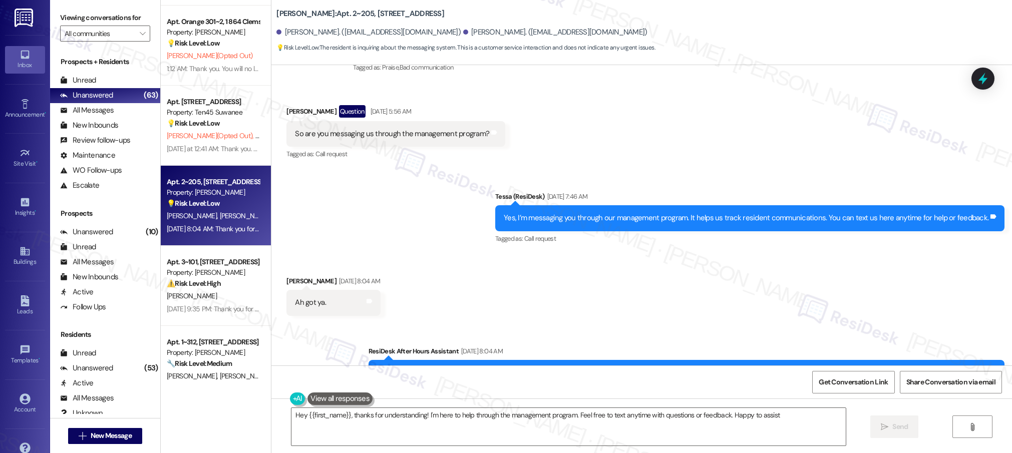
type textarea "Hey {{first_name}}, thanks for understanding! I'm here to help through the mana…"
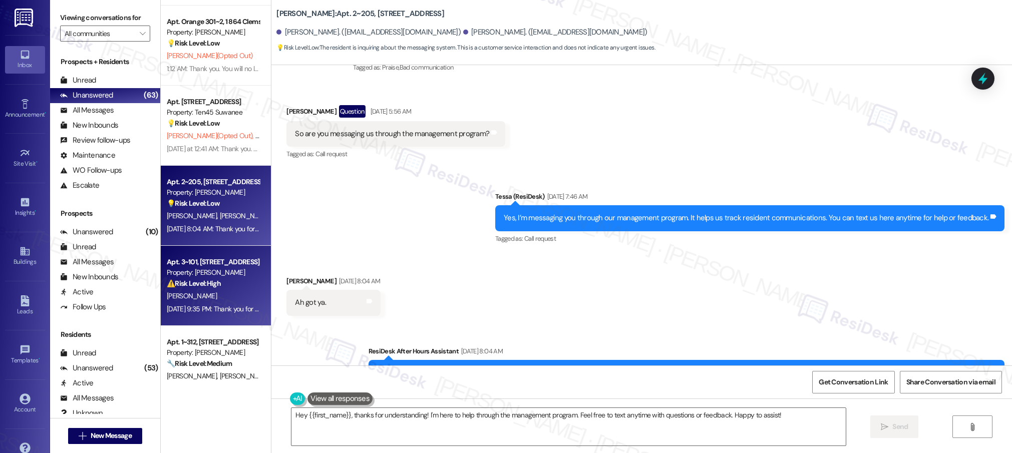
click at [217, 295] on div "[PERSON_NAME]" at bounding box center [213, 296] width 95 height 13
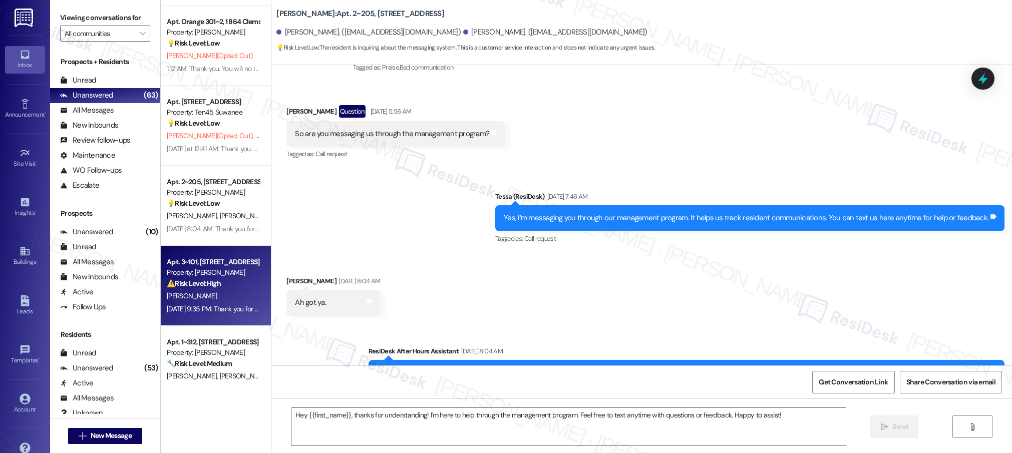
type textarea "Fetching suggested responses. Please feel free to read through the conversation…"
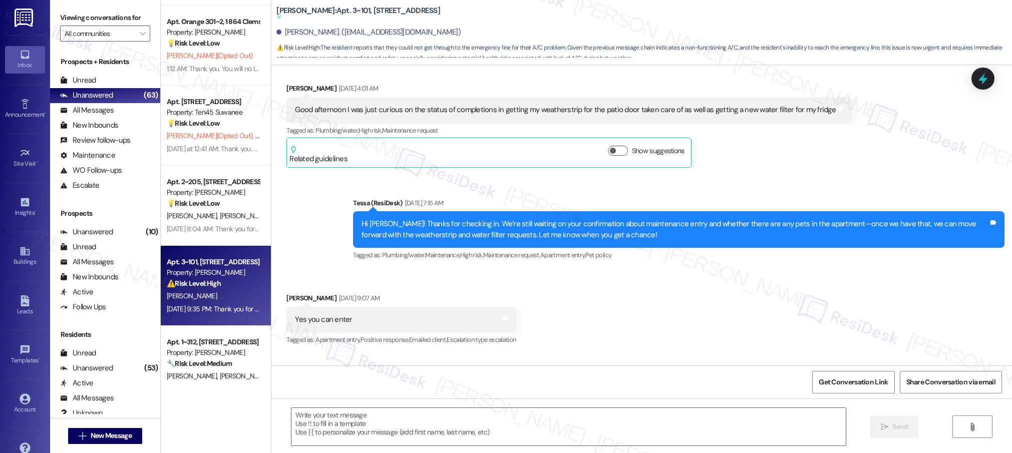
type textarea "Fetching suggested responses. Please feel free to read through the conversation…"
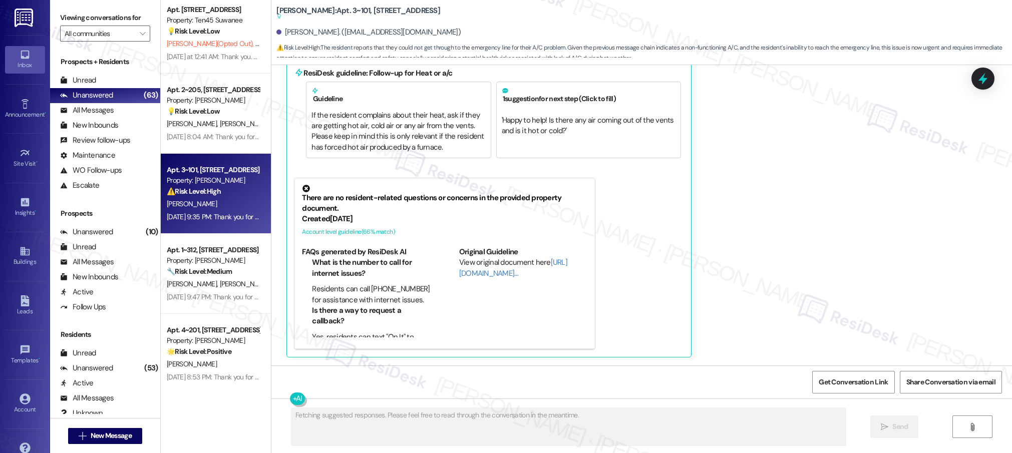
scroll to position [1941, 0]
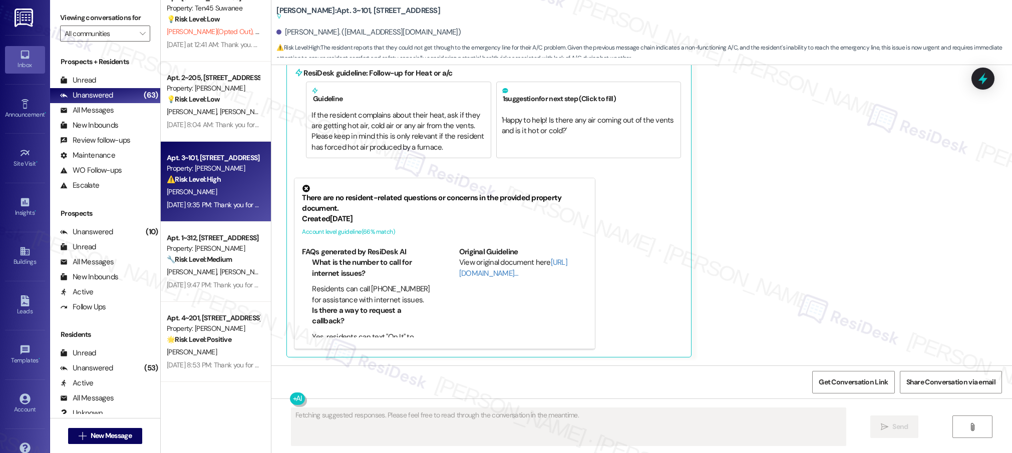
click at [216, 298] on div "Apt. Orange 301~2, 1 864 Clemson Property: [PERSON_NAME] 💡 Risk Level: Low The …" at bounding box center [216, 191] width 110 height 382
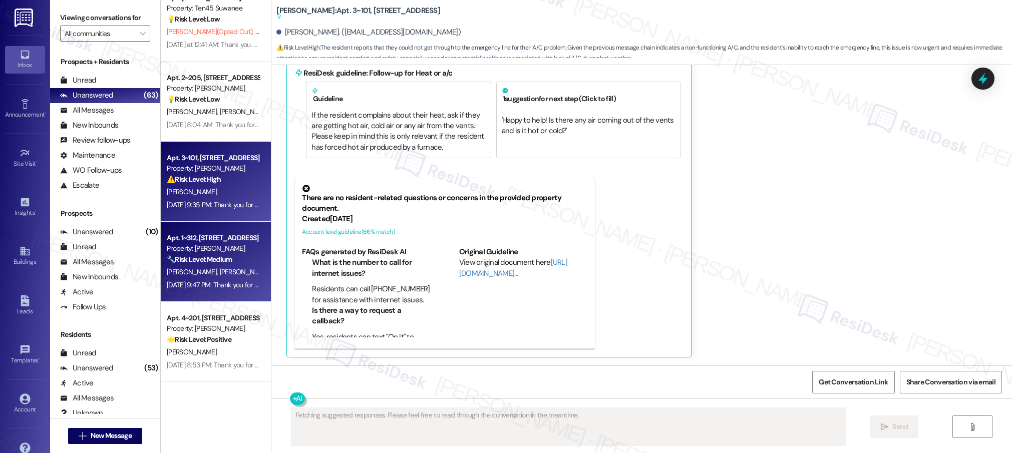
click at [223, 287] on div "[DATE] 9:47 PM: Thank you for your message. Our offices are currently closed, b…" at bounding box center [470, 284] width 606 height 9
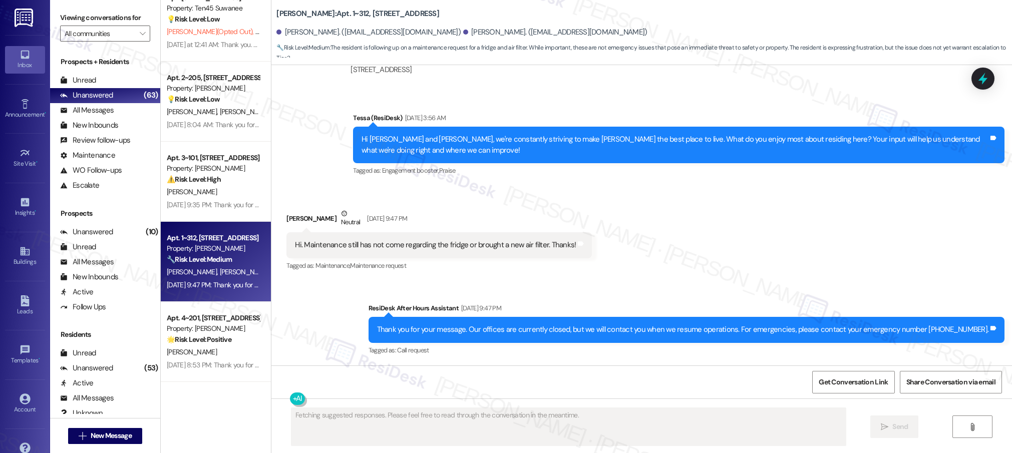
scroll to position [2015, 0]
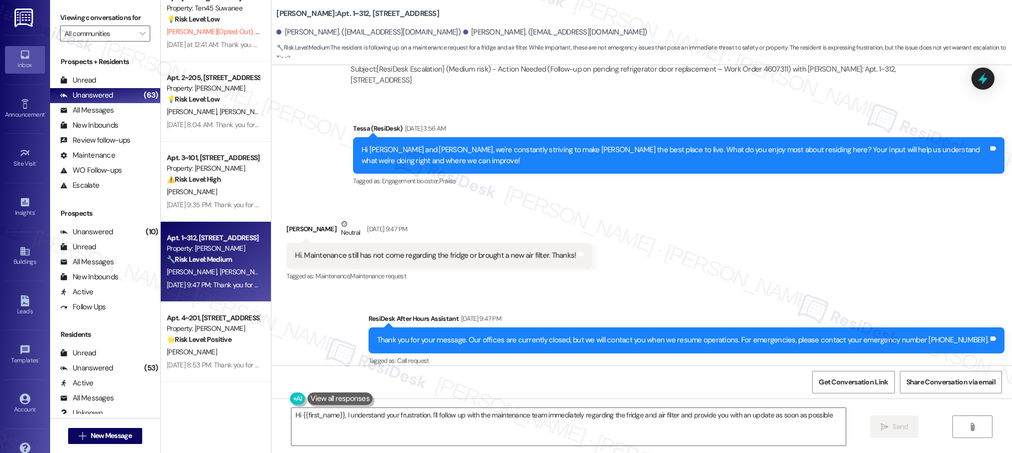
type textarea "Hi {{first_name}}, I understand your frustration. I'll follow up with the maint…"
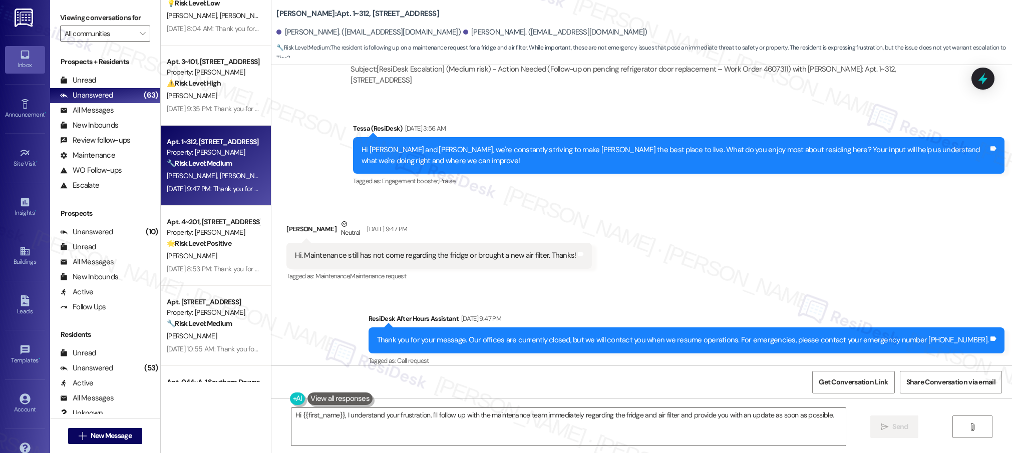
scroll to position [2052, 0]
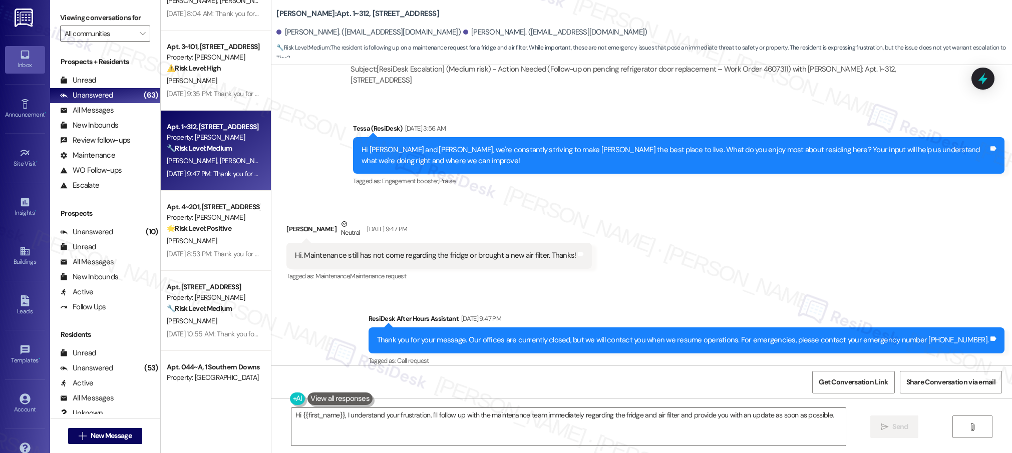
click at [207, 254] on div "[DATE] 8:53 PM: Thank you for your message. Our offices are currently closed, b…" at bounding box center [470, 253] width 607 height 9
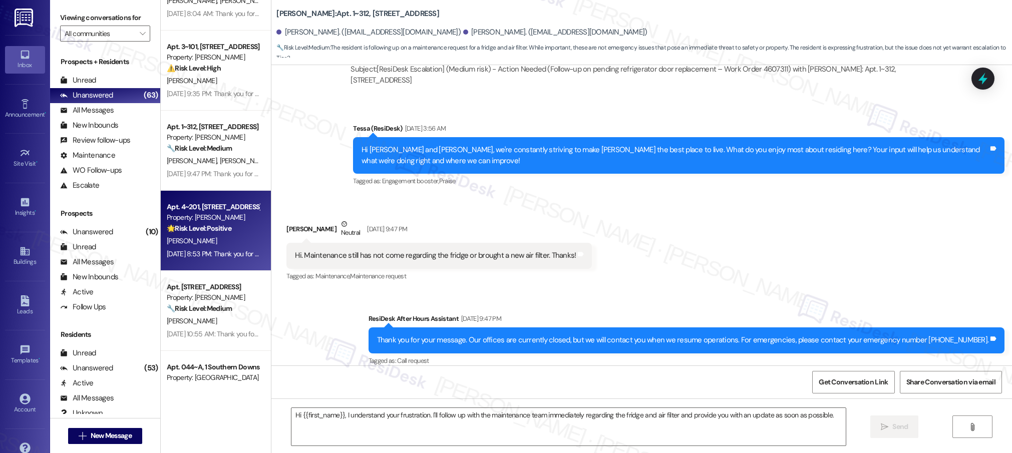
click at [207, 253] on div "[DATE] 8:53 PM: Thank you for your message. Our offices are currently closed, b…" at bounding box center [470, 253] width 607 height 9
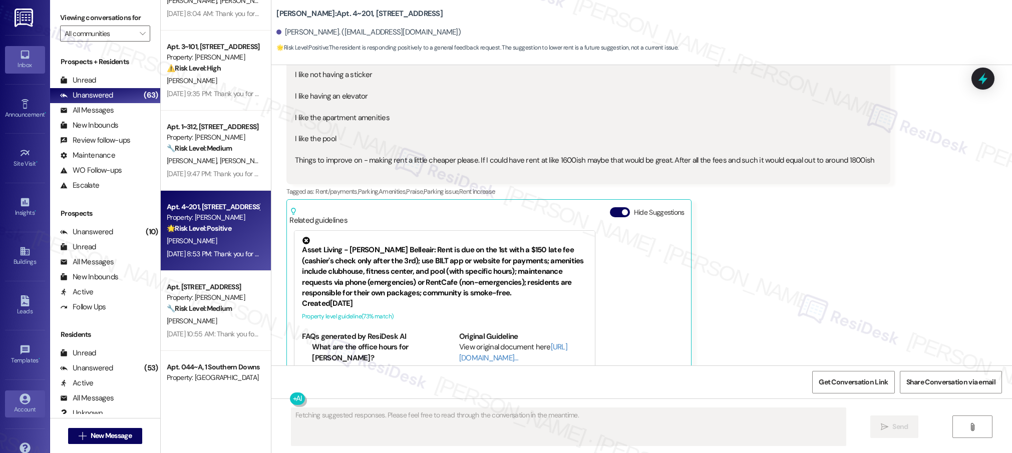
scroll to position [927, 0]
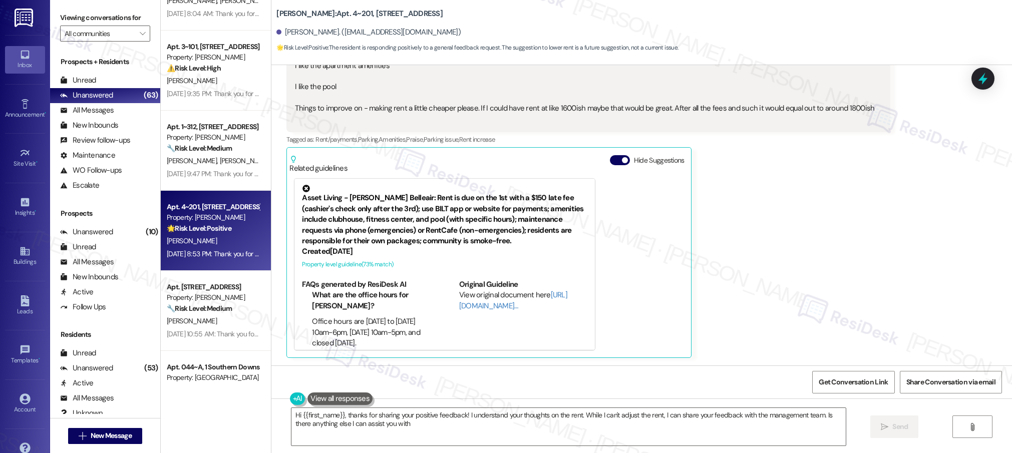
type textarea "Hi {{first_name}}, thanks for sharing your positive feedback! I understand your…"
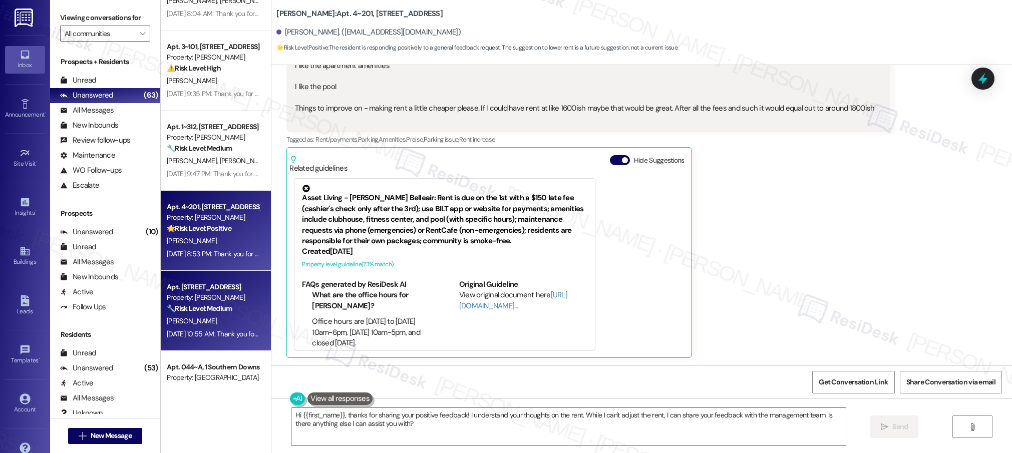
click at [186, 316] on div "[PERSON_NAME]" at bounding box center [213, 321] width 95 height 13
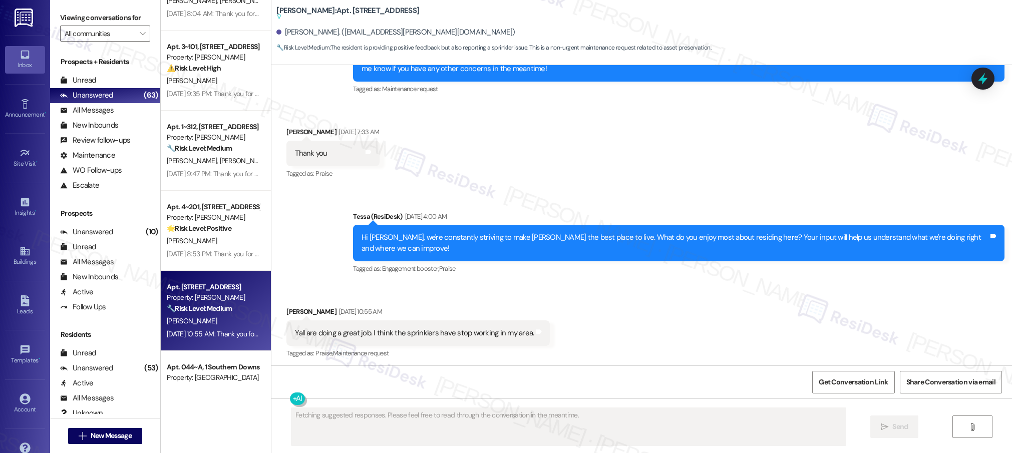
scroll to position [656, 0]
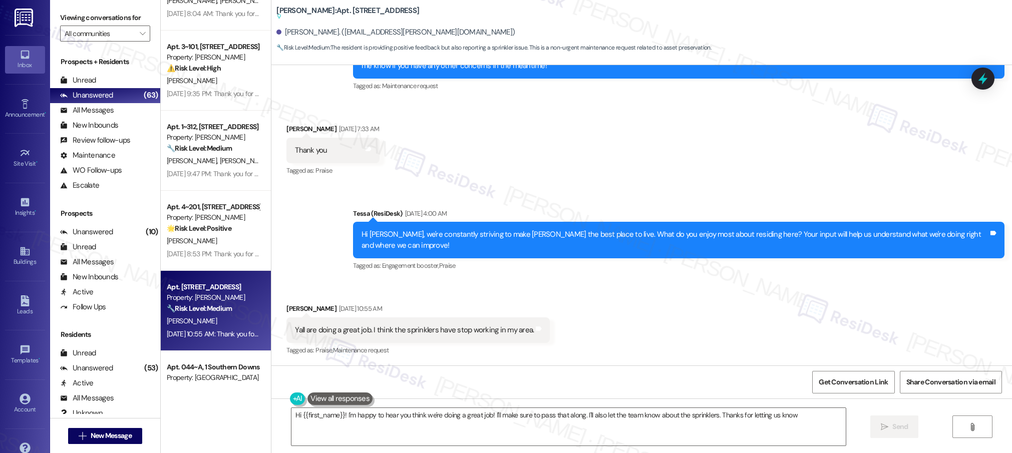
type textarea "Hi {{first_name}}! I'm happy to hear you think we're doing a great job! I'll ma…"
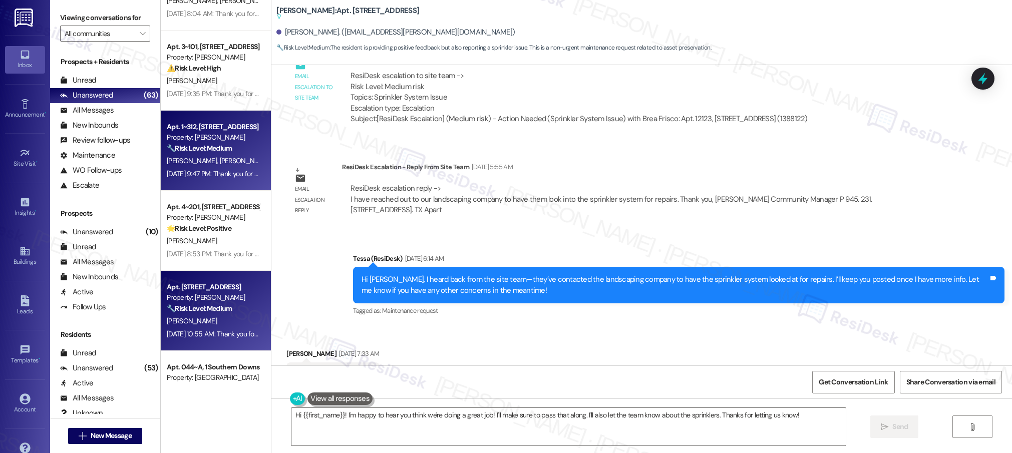
scroll to position [426, 0]
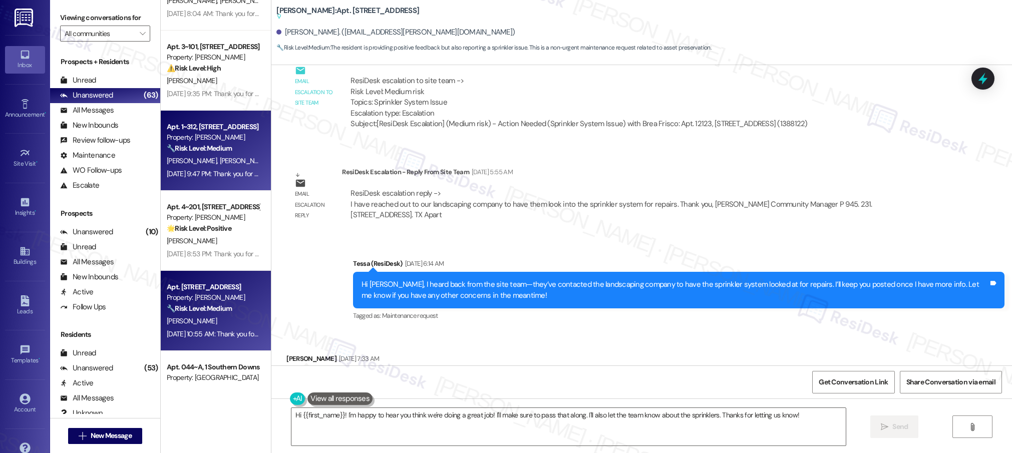
click at [221, 150] on strong "🔧 Risk Level: Medium" at bounding box center [199, 148] width 65 height 9
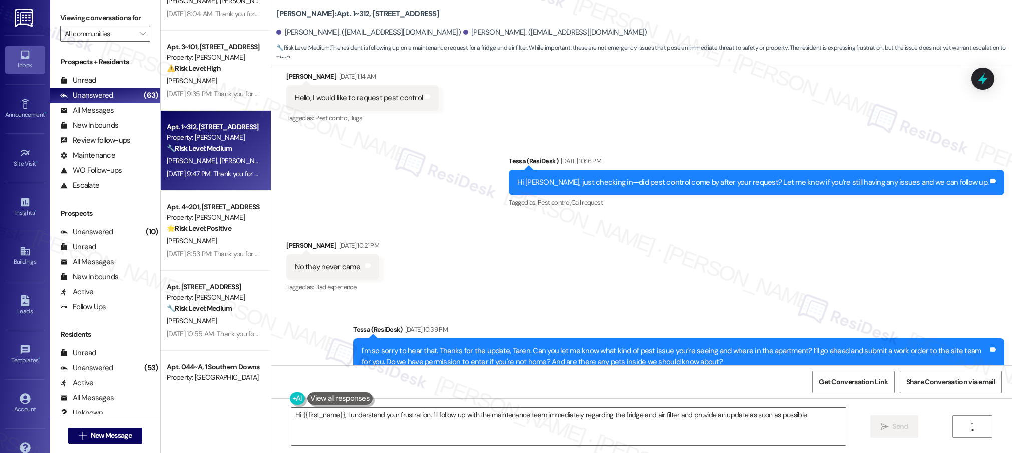
type textarea "Hi {{first_name}}, I understand your frustration. I'll follow up with the maint…"
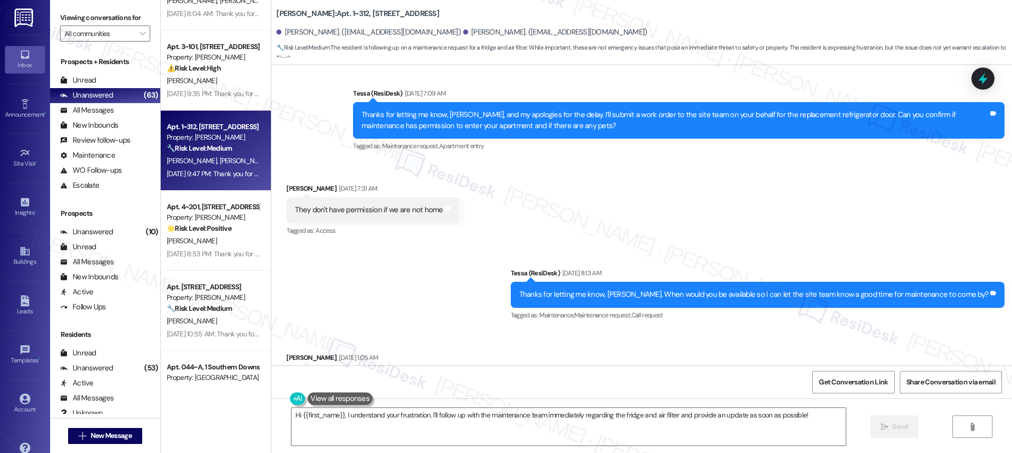
scroll to position [1930, 0]
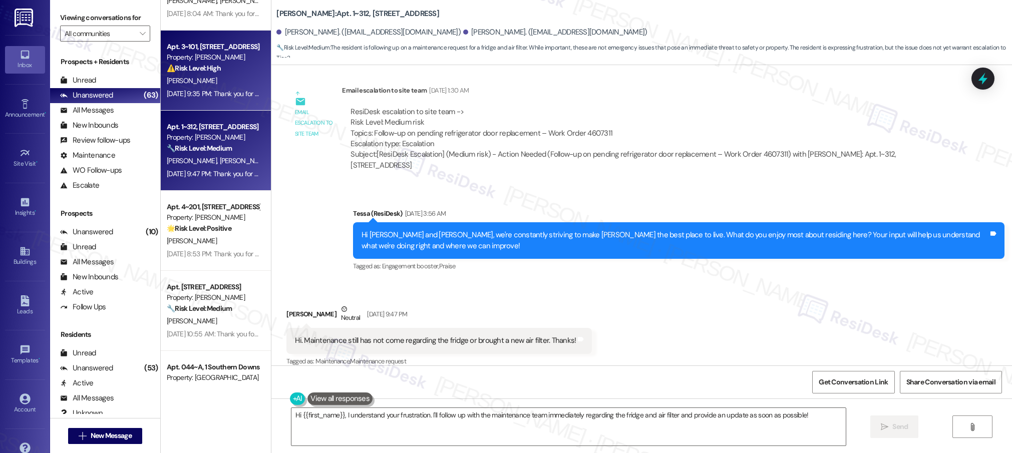
click at [205, 96] on div "[DATE] 9:35 PM: Thank you for your message. Our offices are currently closed, b…" at bounding box center [470, 93] width 607 height 9
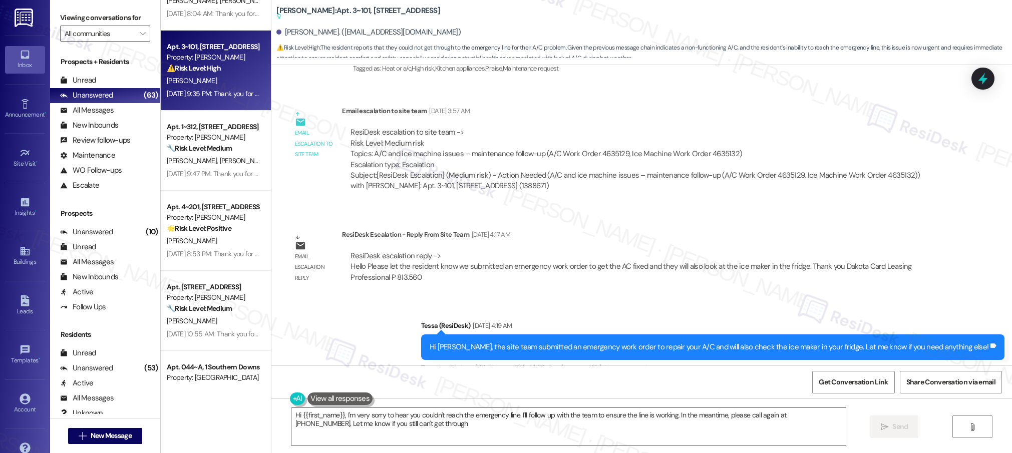
type textarea "Hi {{first_name}}, I'm very sorry to hear you couldn't reach the emergency line…"
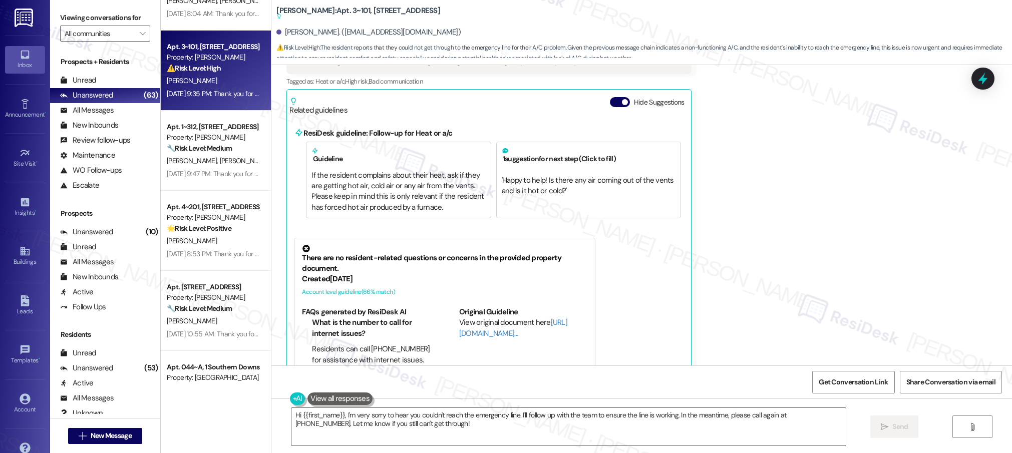
scroll to position [3372, 0]
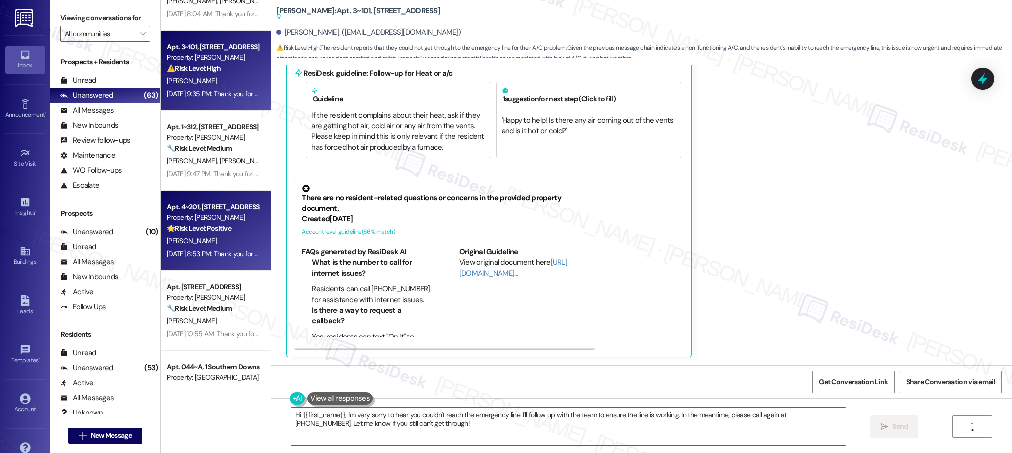
click at [202, 202] on div "Apt. 4~201, [STREET_ADDRESS]" at bounding box center [213, 207] width 93 height 11
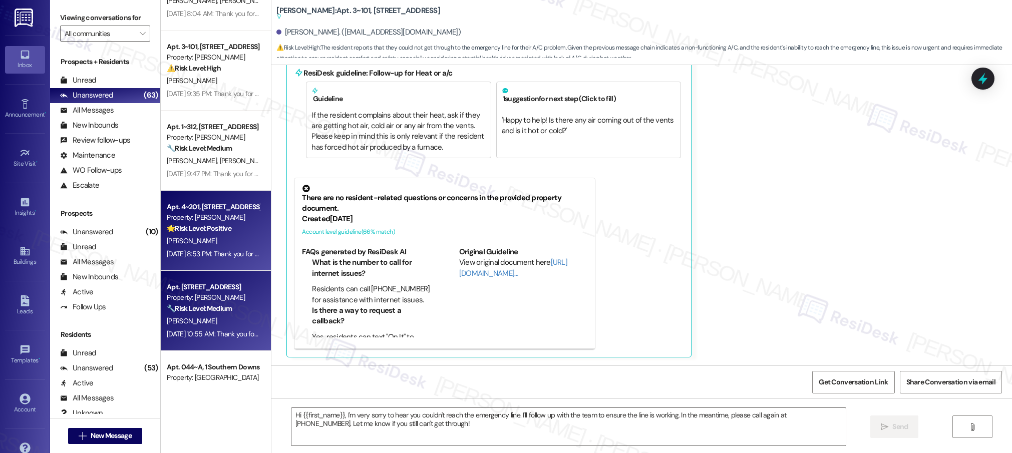
click at [225, 274] on div "Apt. 12123, [STREET_ADDRESS] Property: [PERSON_NAME] 🔧 Risk Level: Medium The r…" at bounding box center [216, 311] width 110 height 80
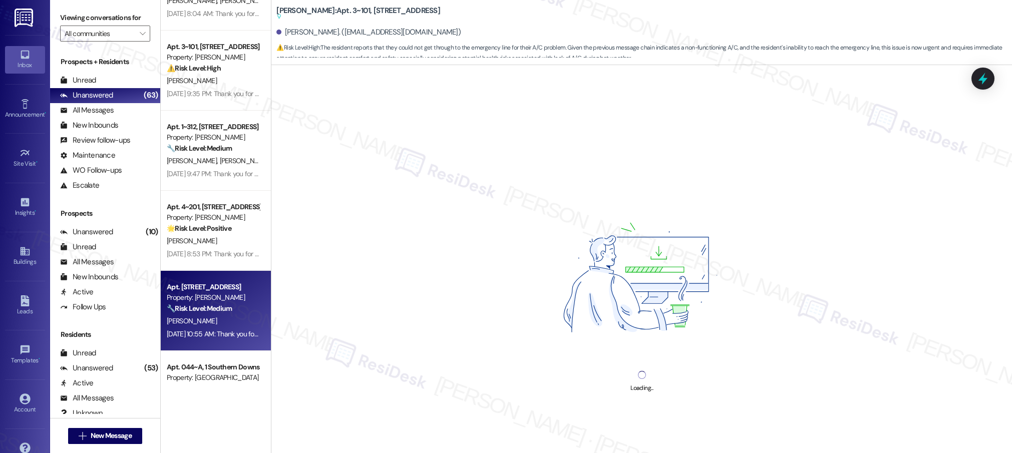
click at [207, 329] on div "[DATE] 10:55 AM: Thank you for your message. Our offices are currently closed, …" at bounding box center [472, 333] width 610 height 9
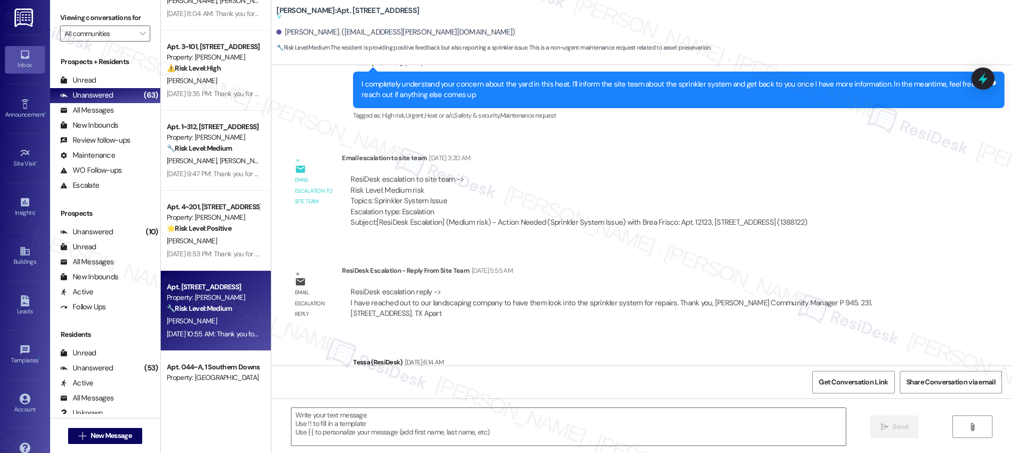
type textarea "Fetching suggested responses. Please feel free to read through the conversation…"
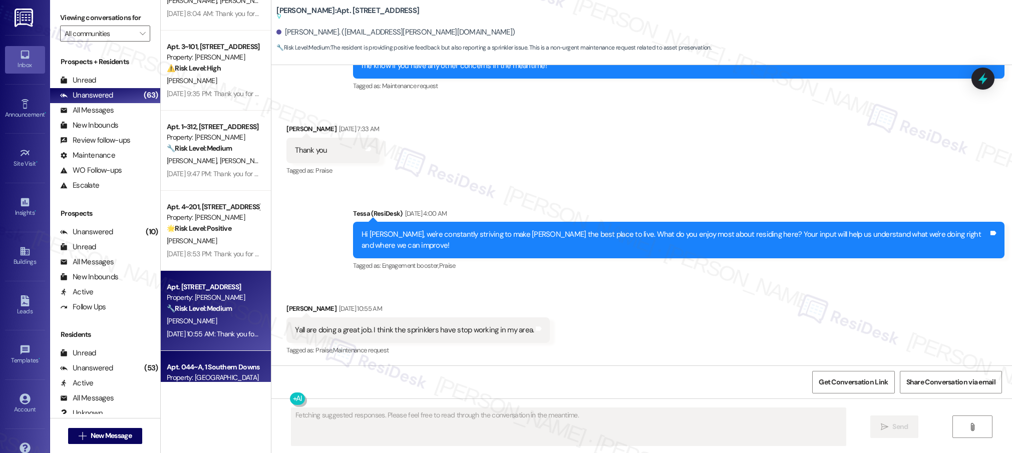
scroll to position [741, 0]
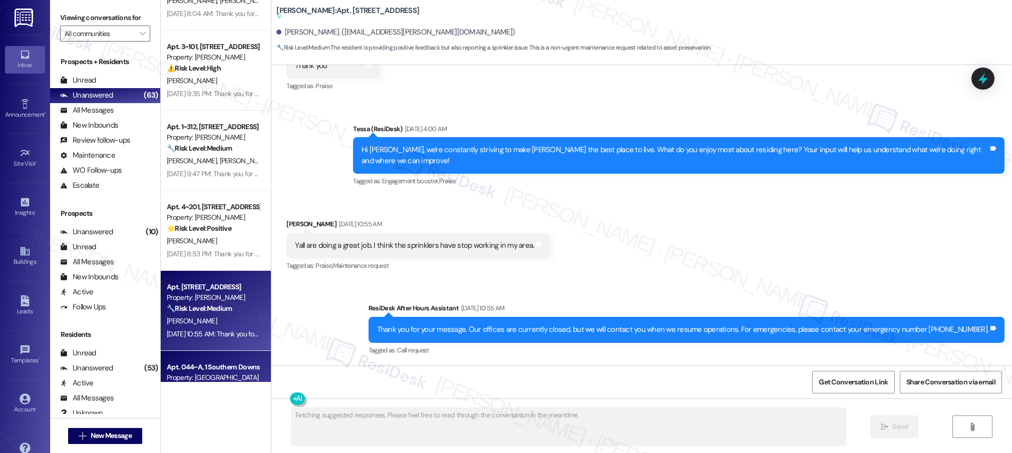
click at [230, 362] on div "Apt. 044~A, 1 Southern Downs" at bounding box center [213, 367] width 93 height 11
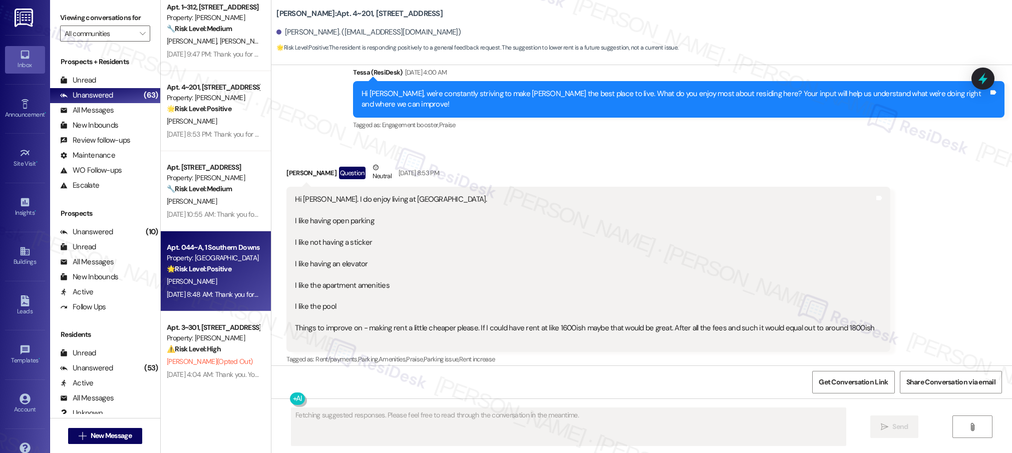
scroll to position [656, 0]
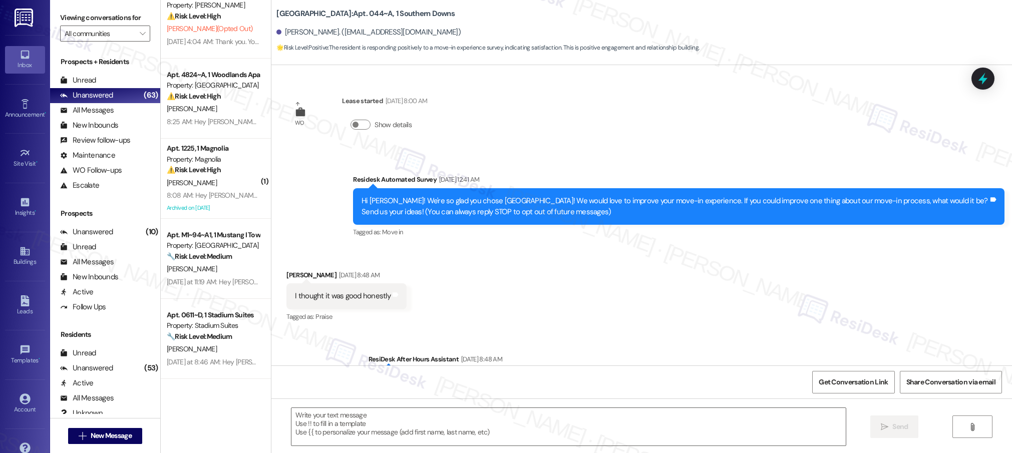
type textarea "Fetching suggested responses. Please feel free to read through the conversation…"
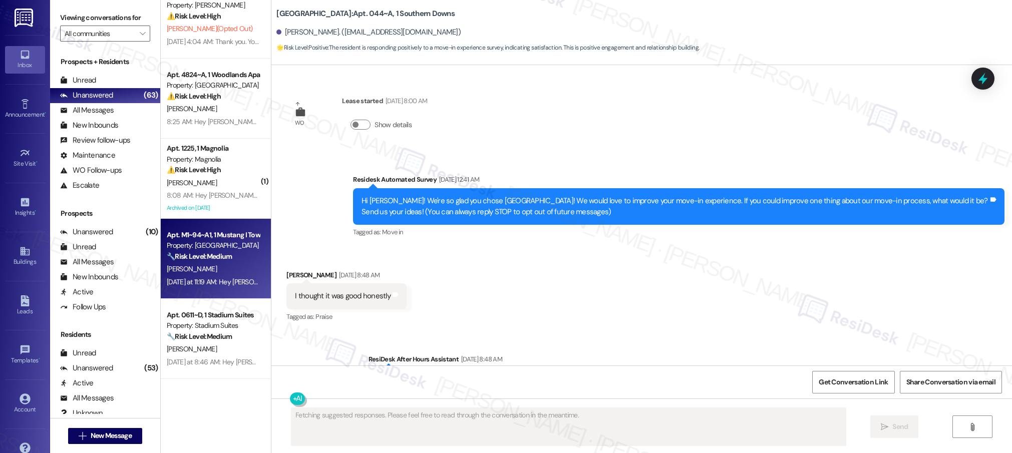
click at [219, 225] on div "Apt. M1~94~A1, 1 Mustang I Townhome Property: Mustang Village 🔧 Risk Level: Med…" at bounding box center [216, 259] width 110 height 80
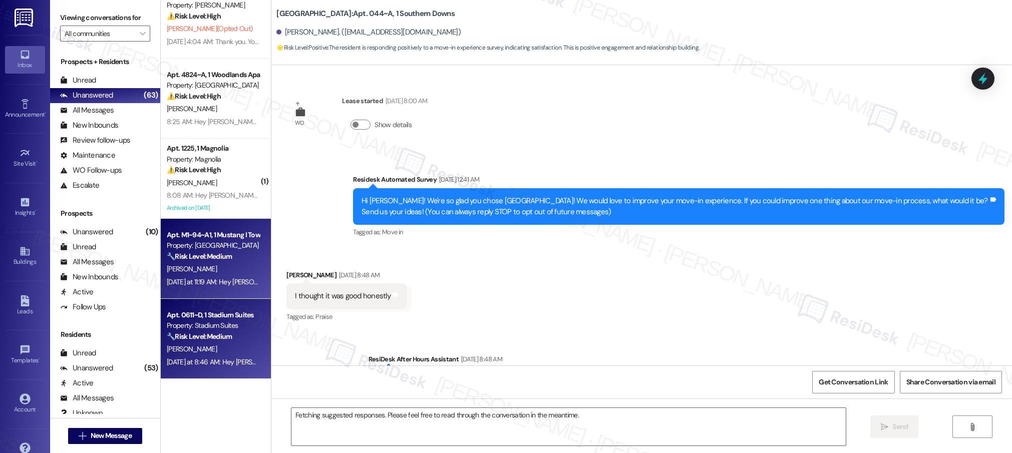
click at [226, 316] on div "Apt. 0611~D, 1 Stadium Suites" at bounding box center [213, 315] width 93 height 11
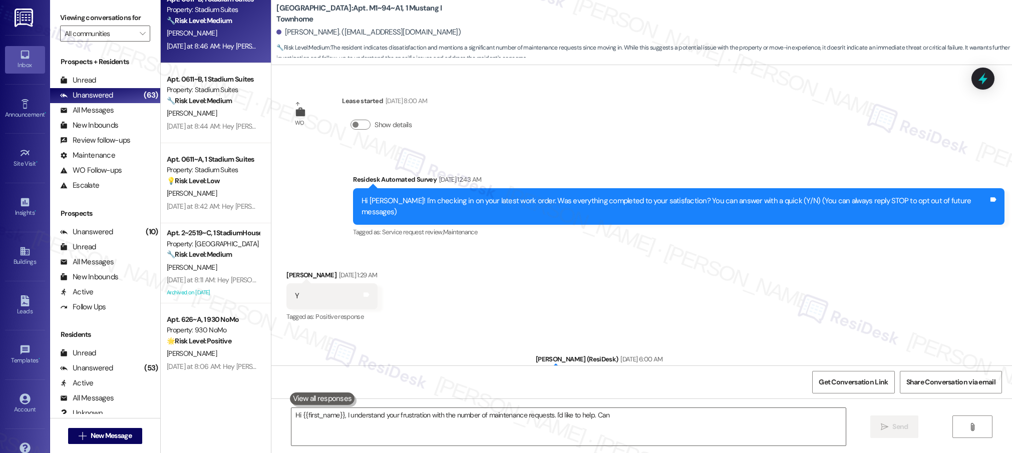
type textarea "Hi {{first_name}}, I understand your frustration with the number of maintenance…"
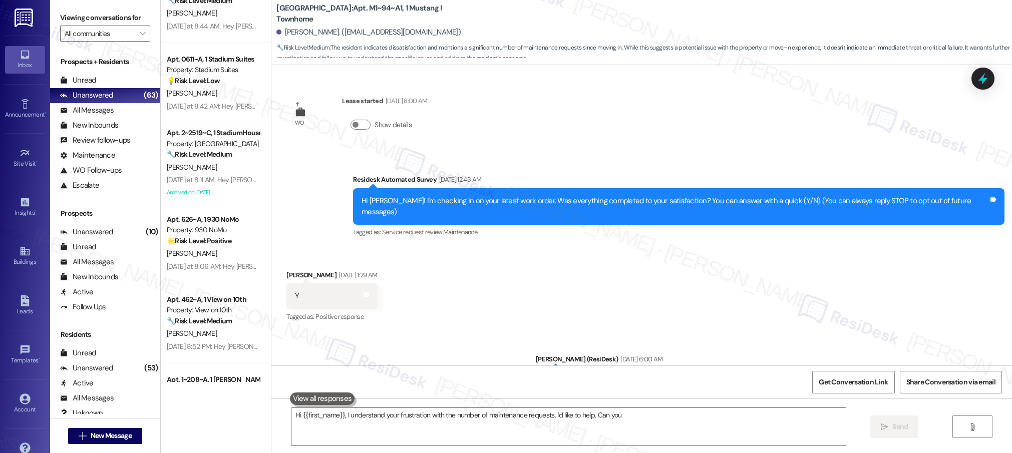
scroll to position [2989, 0]
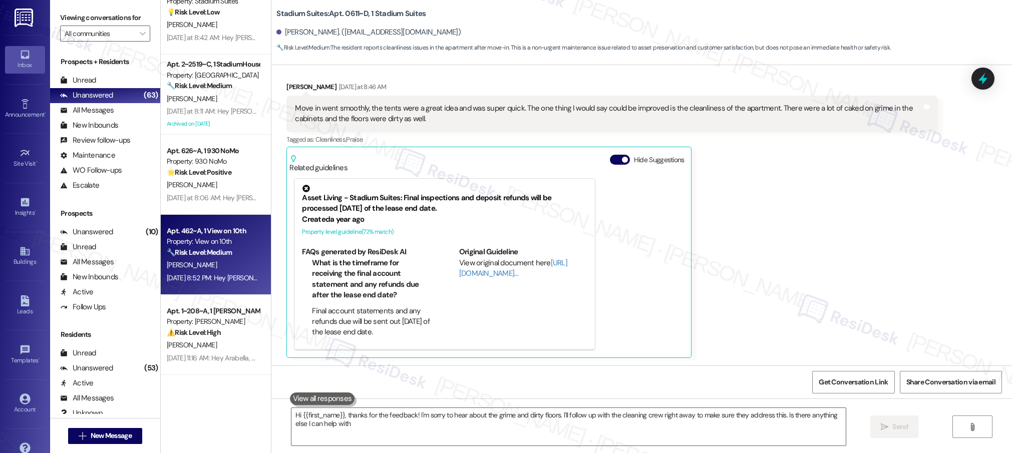
type textarea "Hi {{first_name}}, thanks for the feedback! I'm sorry to hear about the grime a…"
click at [223, 260] on div "[PERSON_NAME]" at bounding box center [213, 265] width 95 height 13
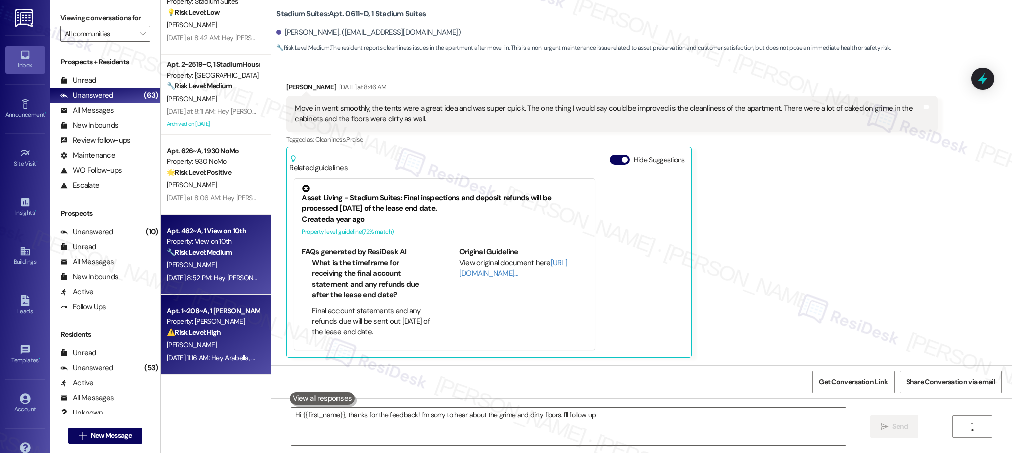
click at [220, 305] on div "Apt. 1~208~A, 1 [PERSON_NAME] Property: [PERSON_NAME] ⚠️ Risk Level: High The r…" at bounding box center [213, 322] width 95 height 34
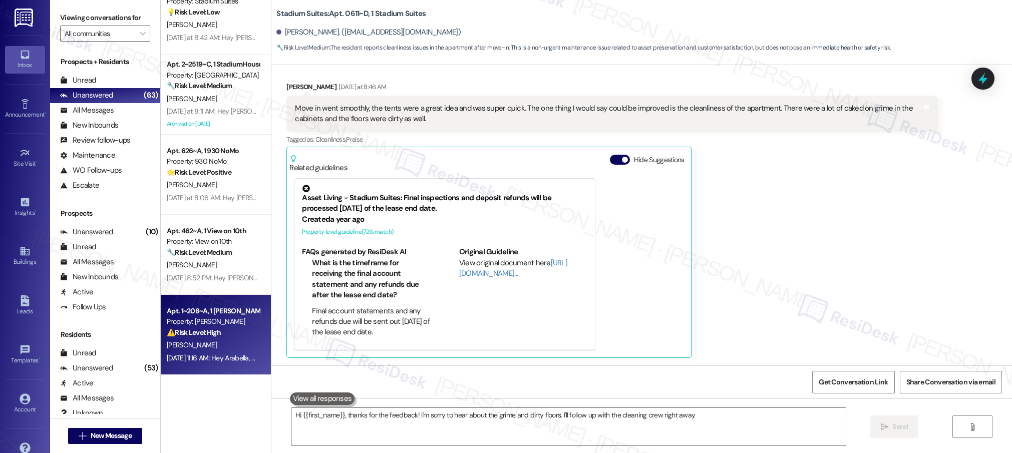
scroll to position [217, 0]
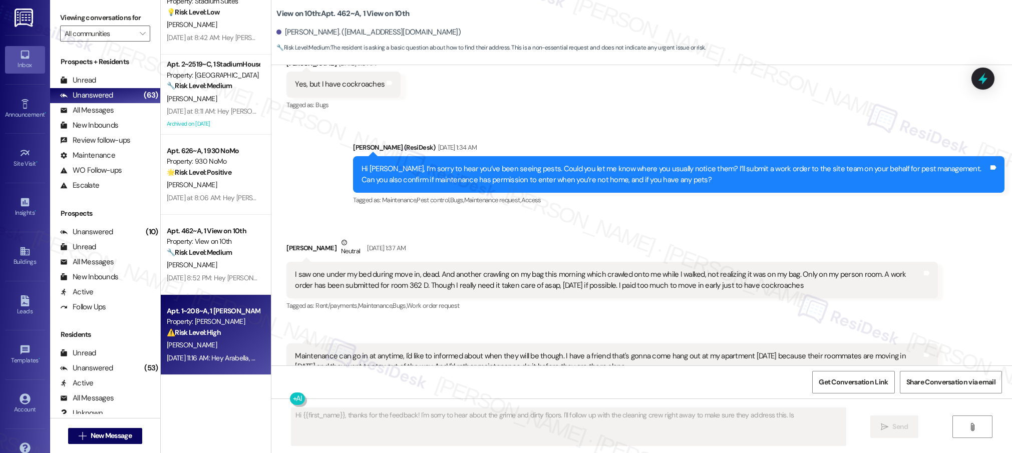
type textarea "Hi {{first_name}}, thanks for the feedback! I'm sorry to hear about the grime a…"
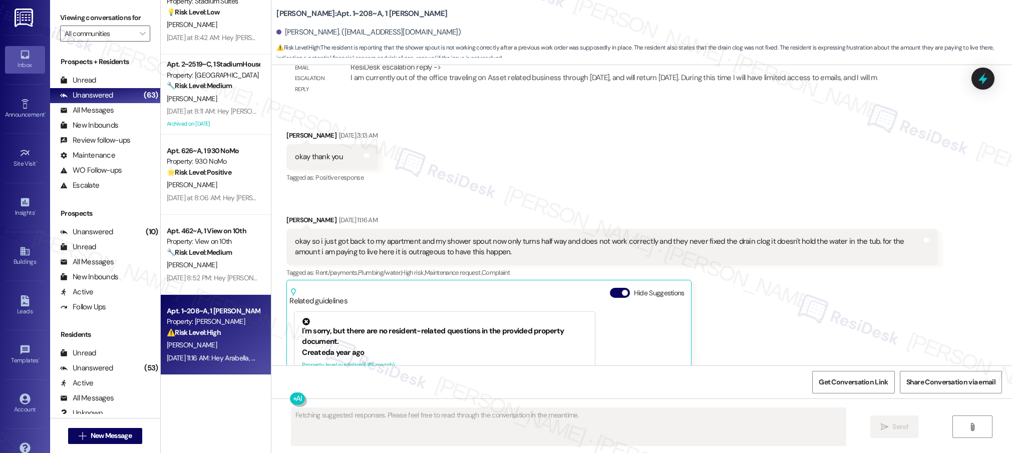
scroll to position [1418, 0]
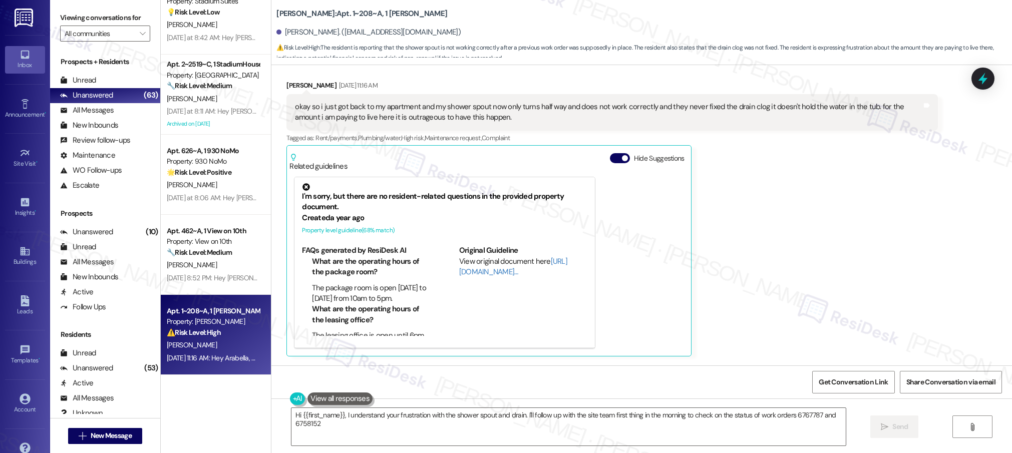
type textarea "Hi {{first_name}}, I understand your frustration with the shower spout and drai…"
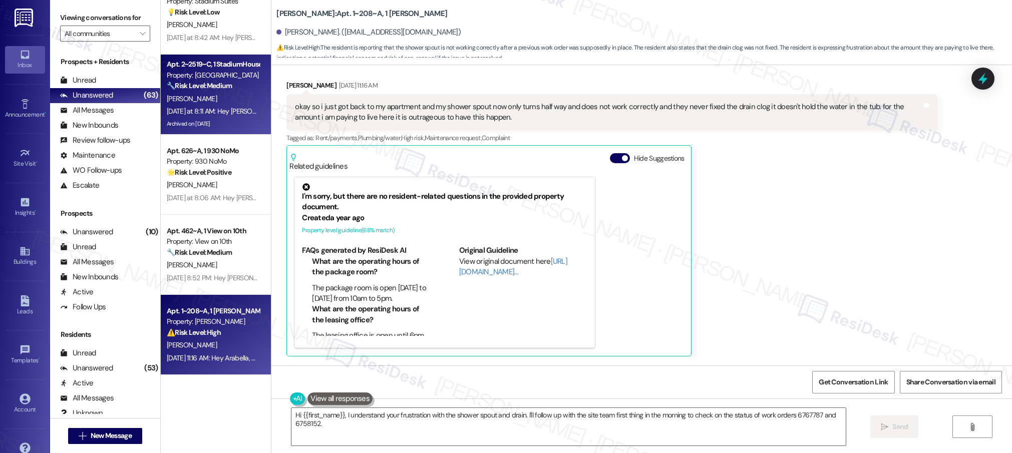
click at [226, 113] on div "[DATE] at 8:11 AM: Hey [PERSON_NAME], we appreciate your text! We'll be back at…" at bounding box center [390, 111] width 446 height 9
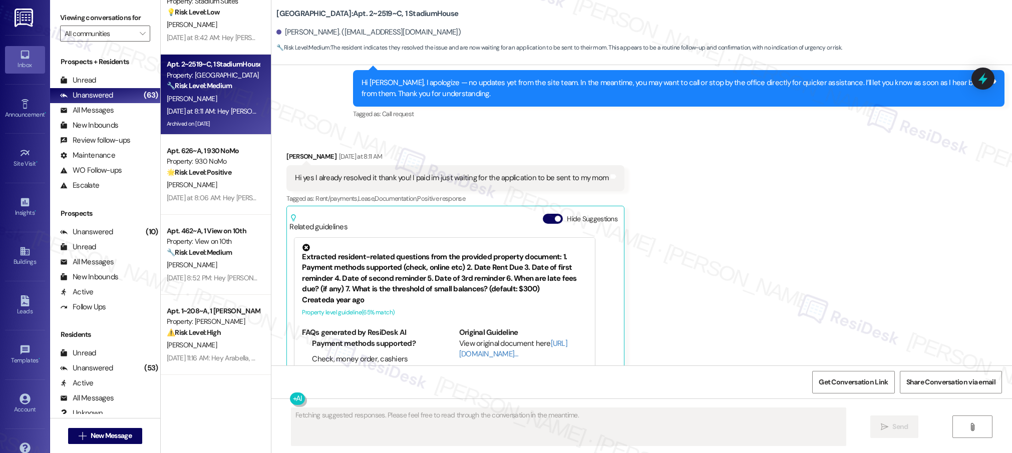
scroll to position [5573, 0]
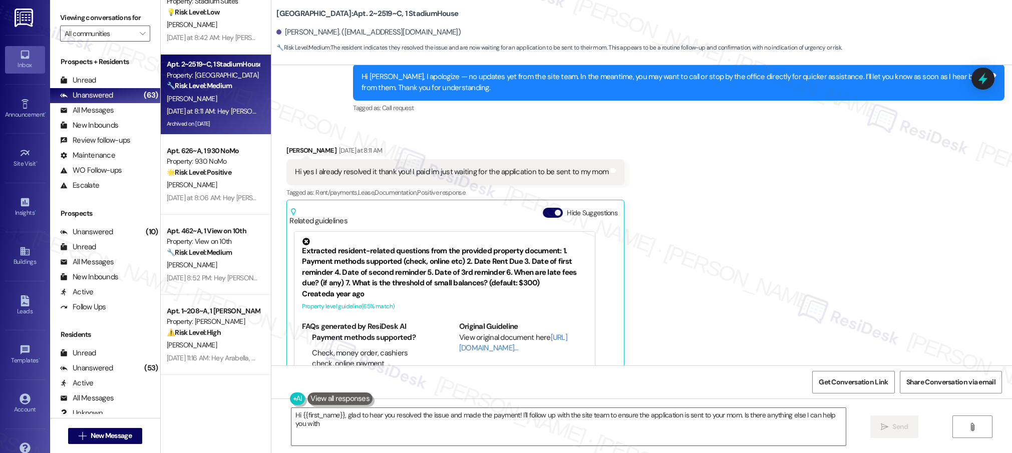
type textarea "Hi {{first_name}}, glad to hear you resolved the issue and made the payment! I'…"
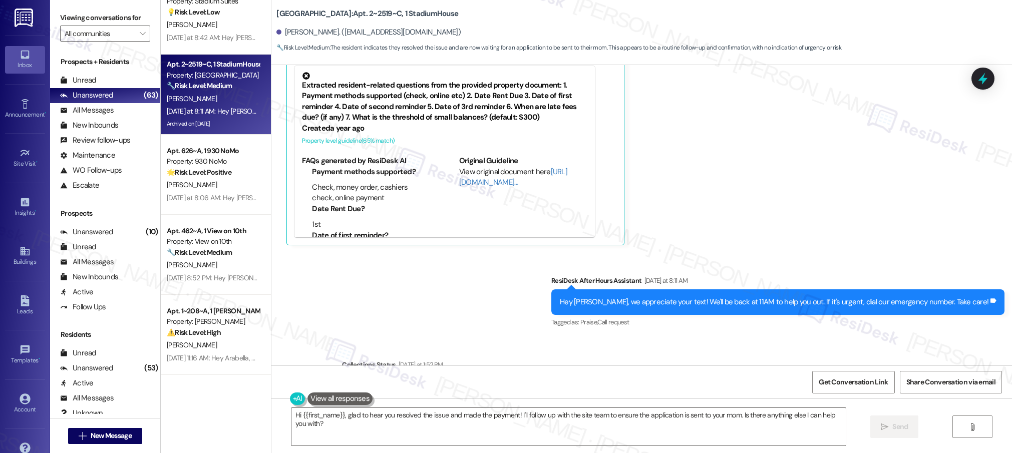
scroll to position [5750, 0]
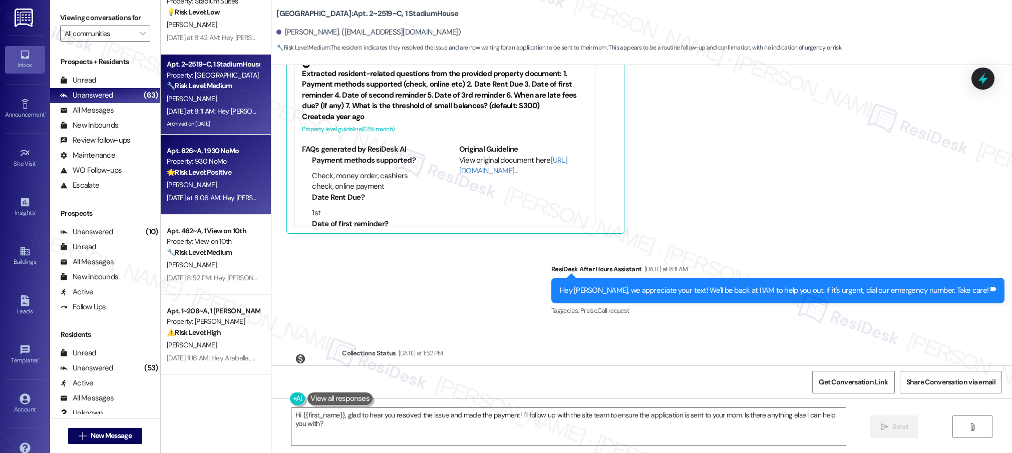
click at [216, 154] on div "Apt. 626~A, 1 930 NoMo" at bounding box center [213, 151] width 93 height 11
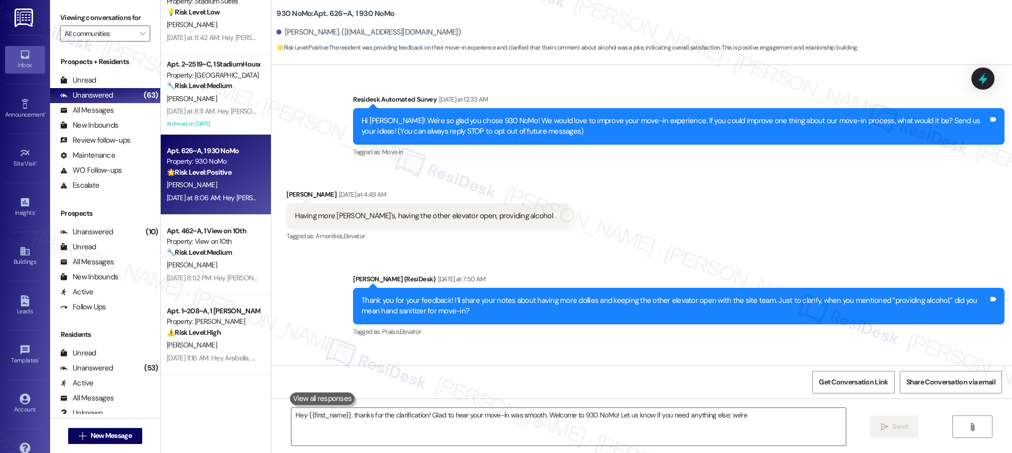
scroll to position [126, 0]
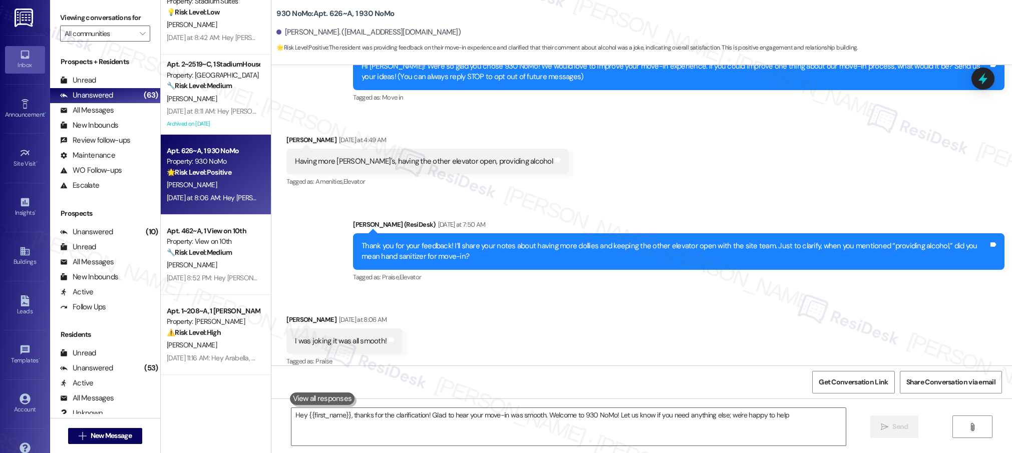
type textarea "Hey {{first_name}}, thanks for the clarification! Glad to hear your move-in was…"
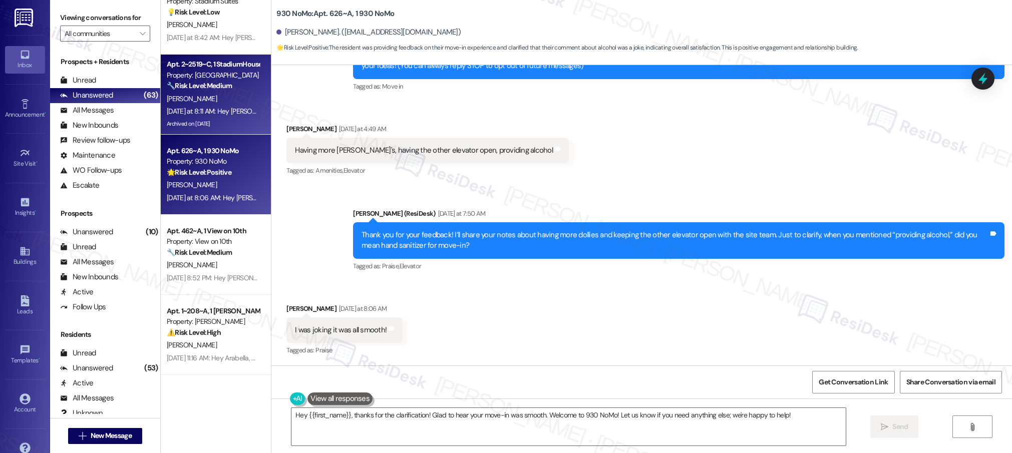
click at [184, 101] on div "[PERSON_NAME]" at bounding box center [213, 99] width 95 height 13
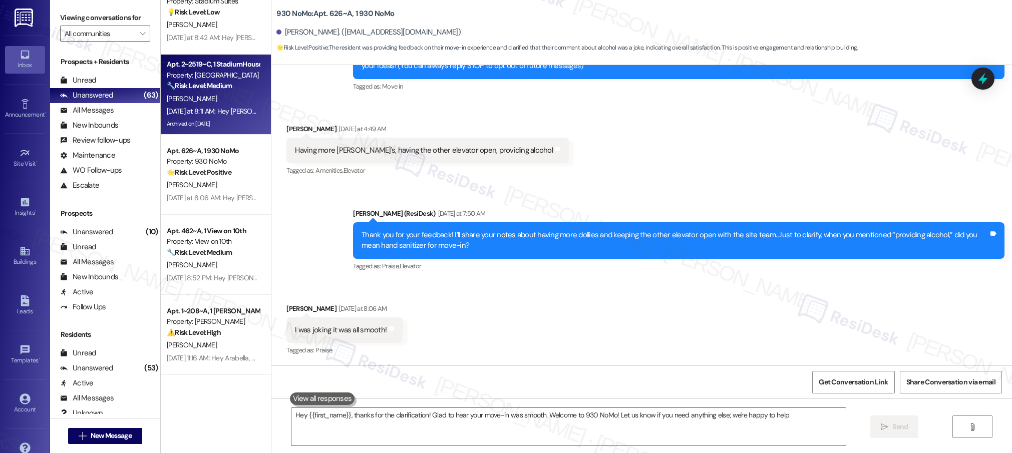
type textarea "Hey {{first_name}}, thanks for the clarification! Glad to hear your move-in was…"
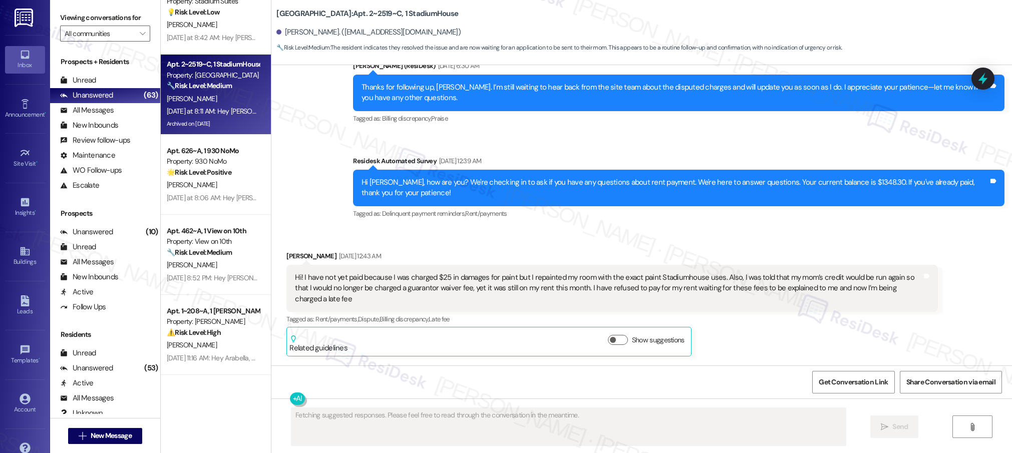
scroll to position [5573, 0]
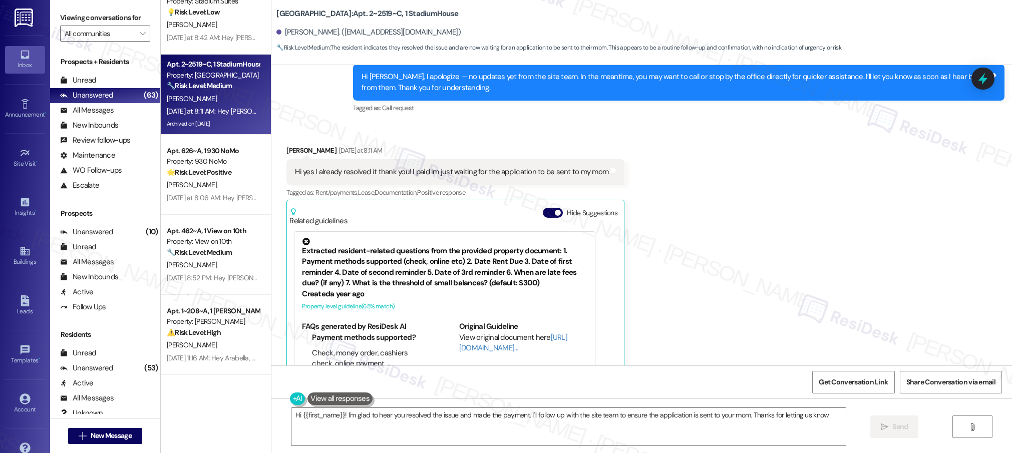
type textarea "Hi {{first_name}}! I'm glad to hear you resolved the issue and made the payment…"
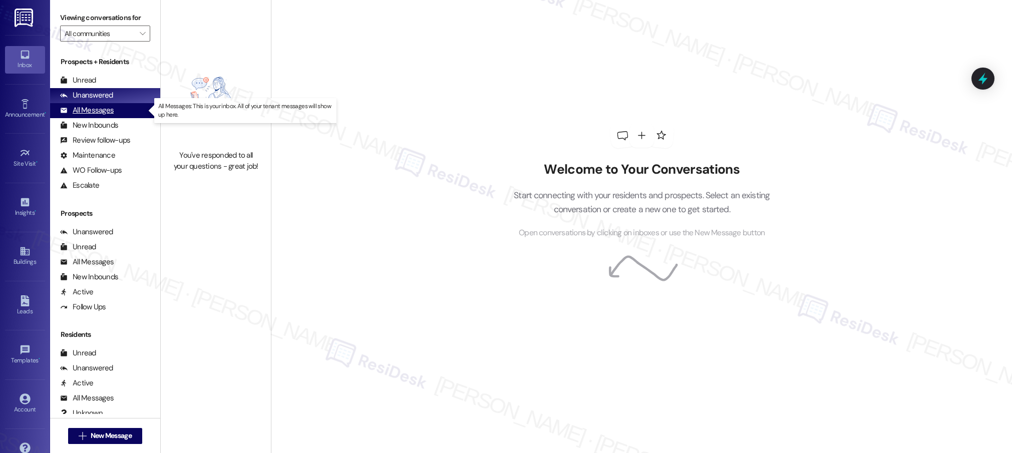
click at [107, 113] on div "All Messages" at bounding box center [87, 110] width 54 height 11
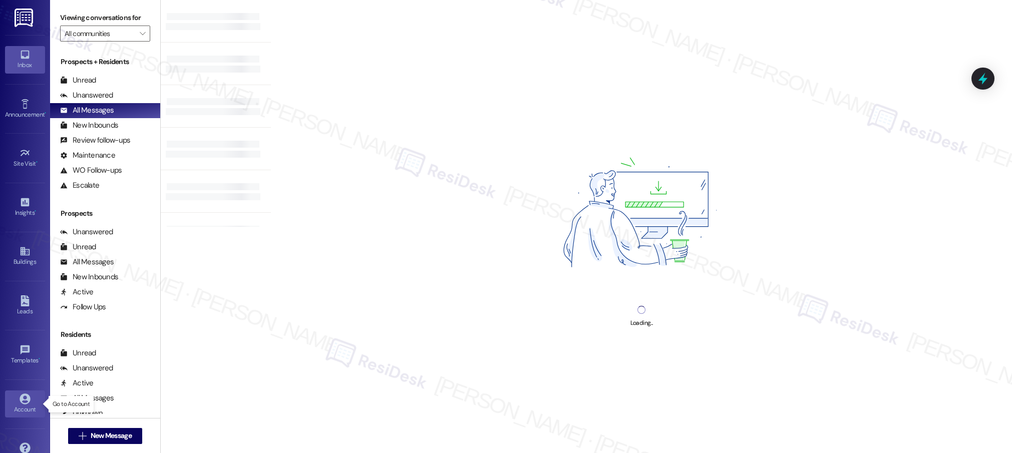
click at [26, 403] on icon at bounding box center [25, 398] width 11 height 11
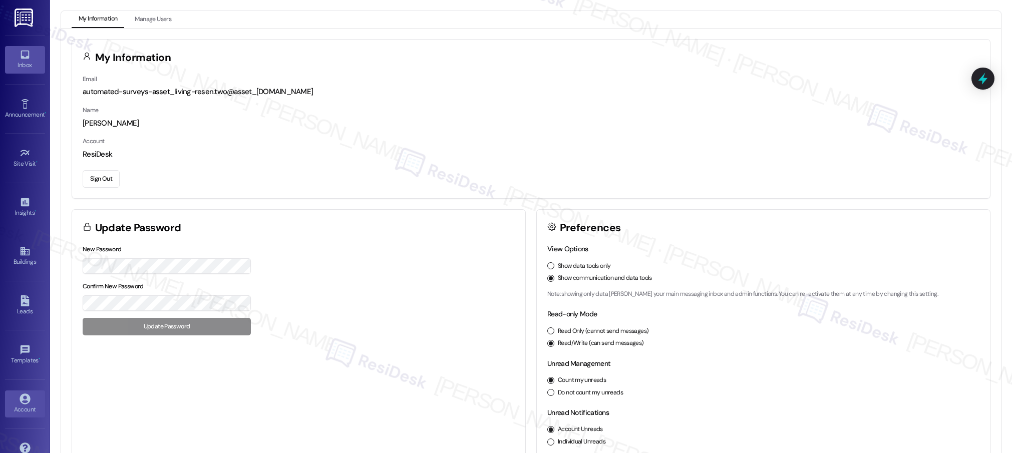
click at [27, 60] on div "Inbox" at bounding box center [25, 65] width 50 height 10
